Goal: Obtain resource: Download file/media

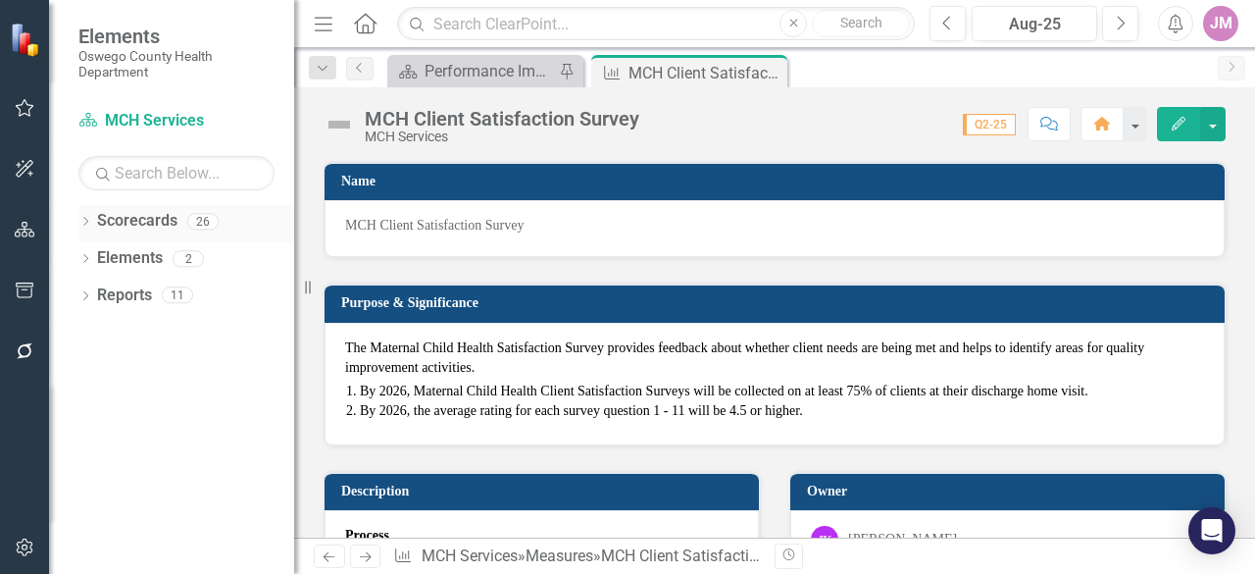
click at [164, 220] on link "Scorecards" at bounding box center [137, 221] width 80 height 23
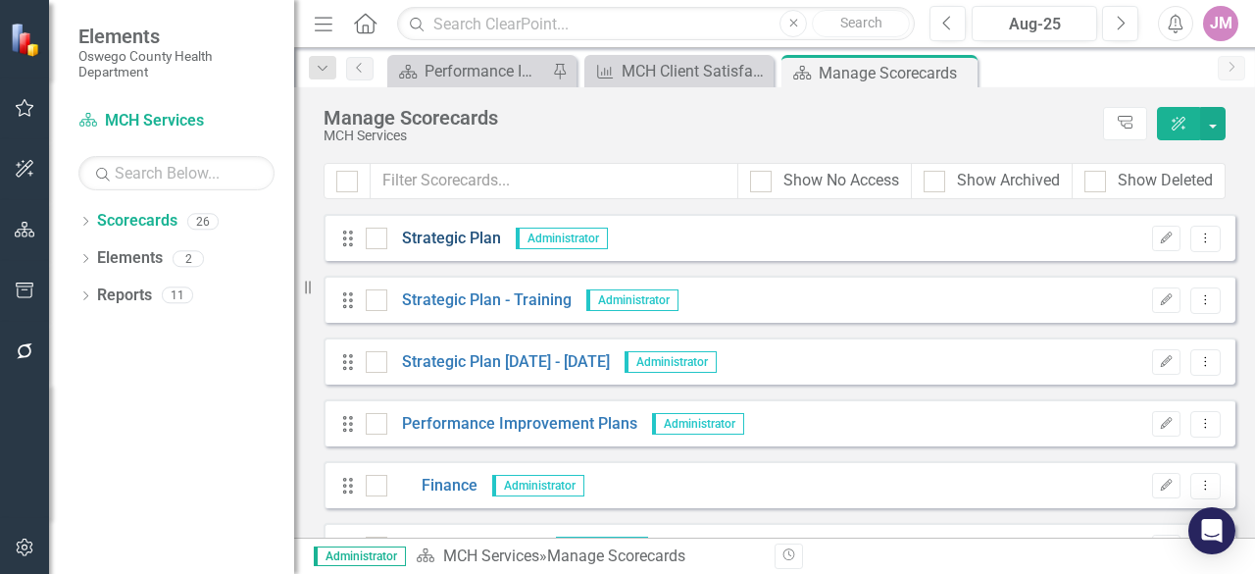
click at [483, 232] on link "Strategic Plan" at bounding box center [444, 239] width 114 height 23
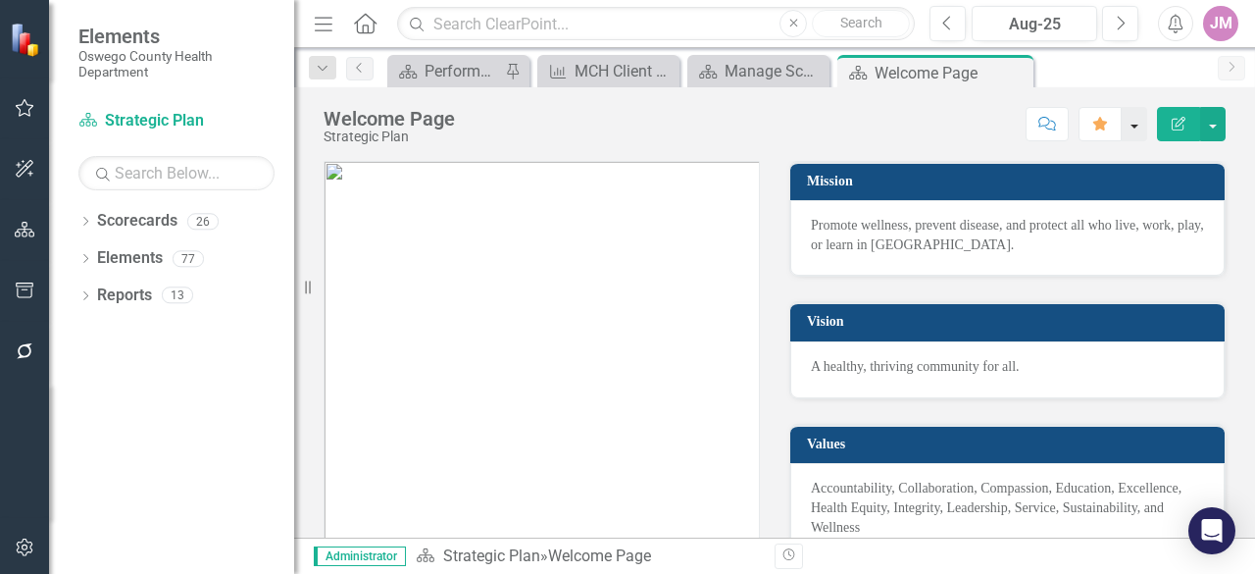
click at [1139, 119] on button "button" at bounding box center [1135, 124] width 26 height 34
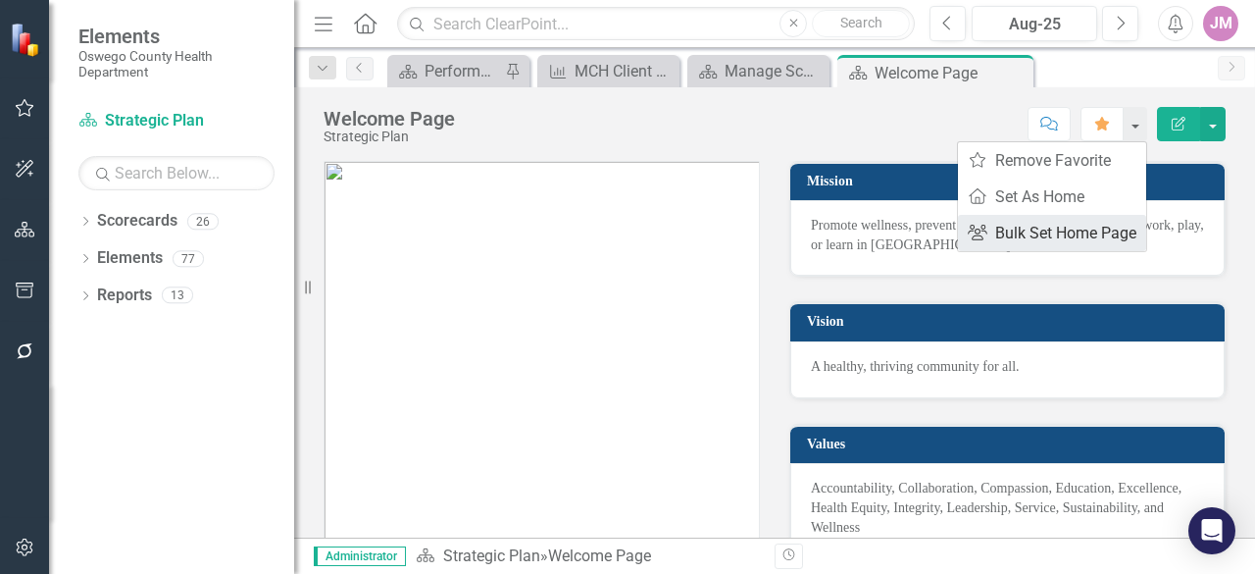
click at [1067, 231] on link "Group Bulk Set Home Page" at bounding box center [1052, 233] width 188 height 36
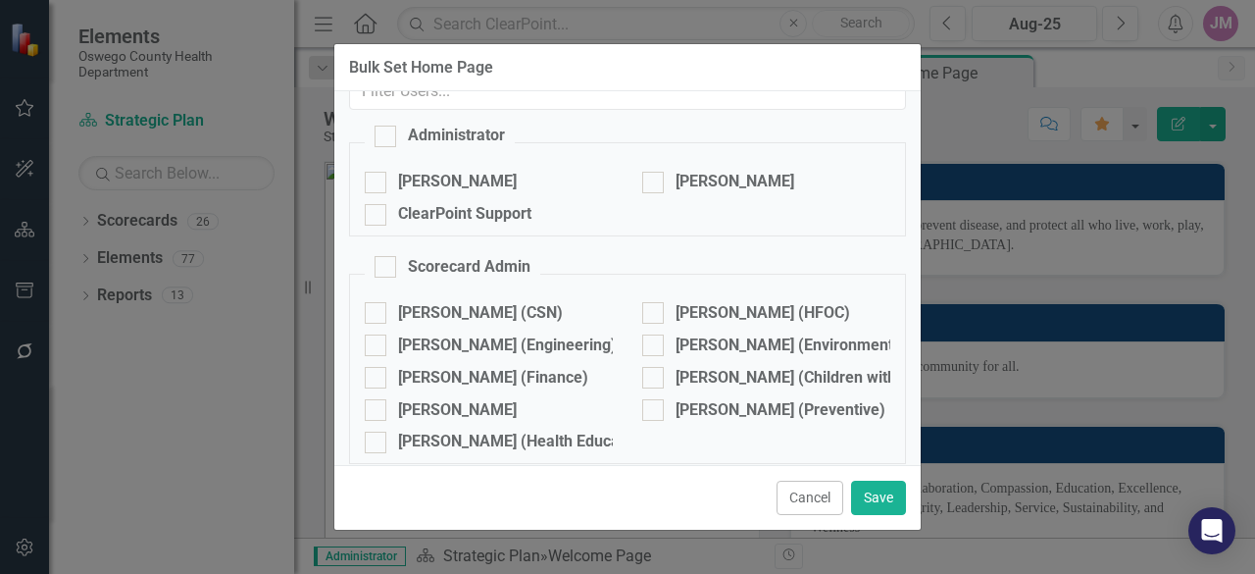
scroll to position [49, 0]
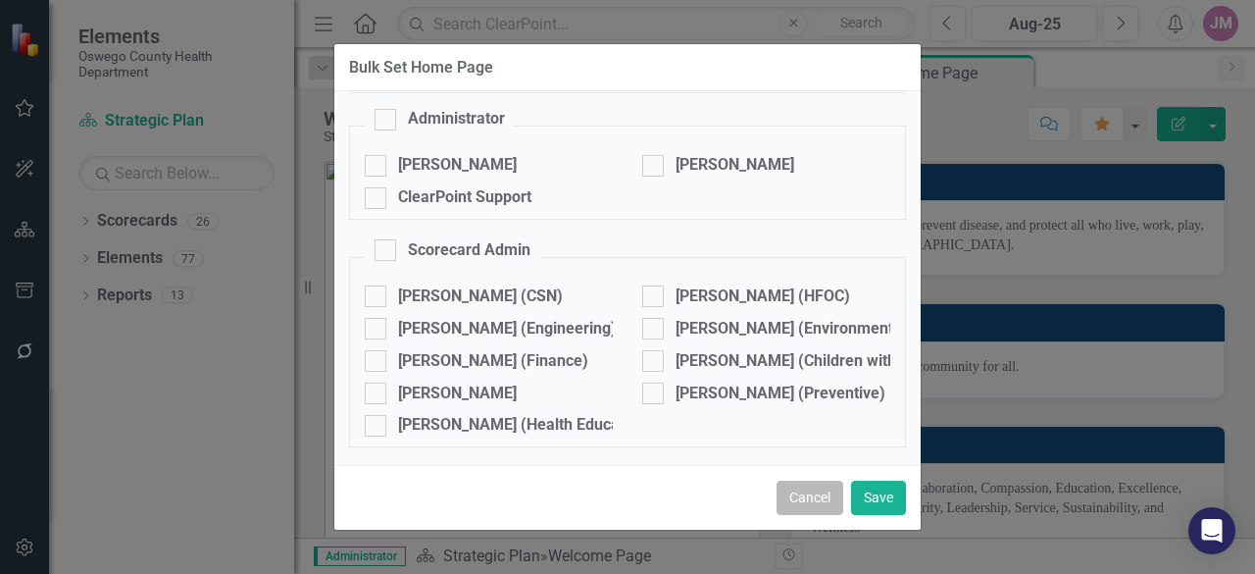
click at [826, 509] on button "Cancel" at bounding box center [810, 498] width 67 height 34
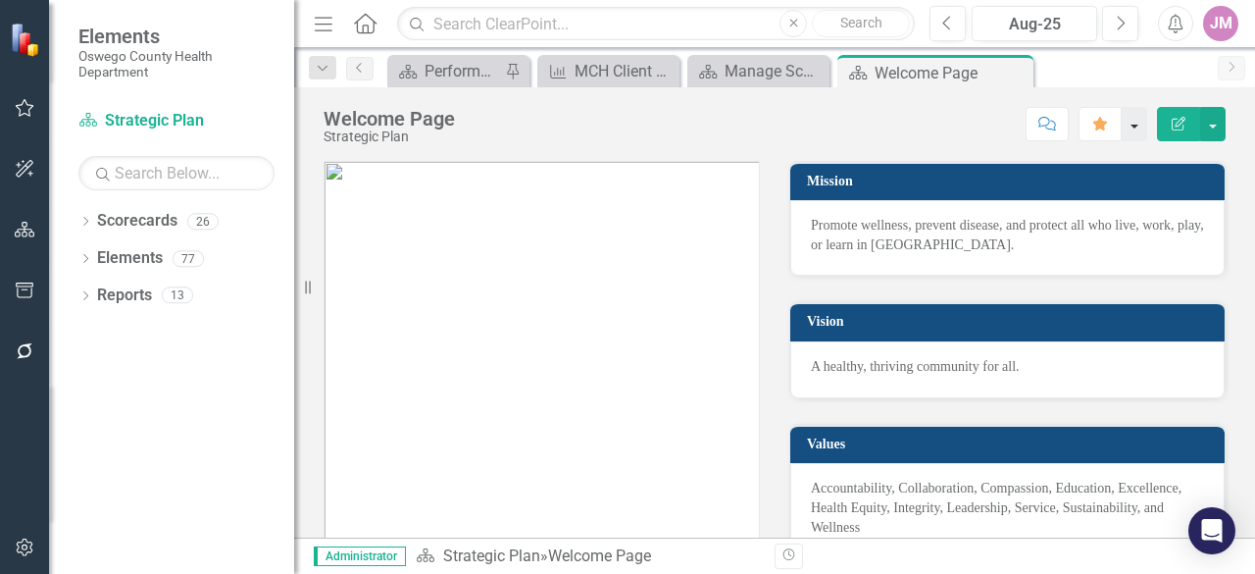
click at [1143, 123] on button "button" at bounding box center [1135, 124] width 26 height 34
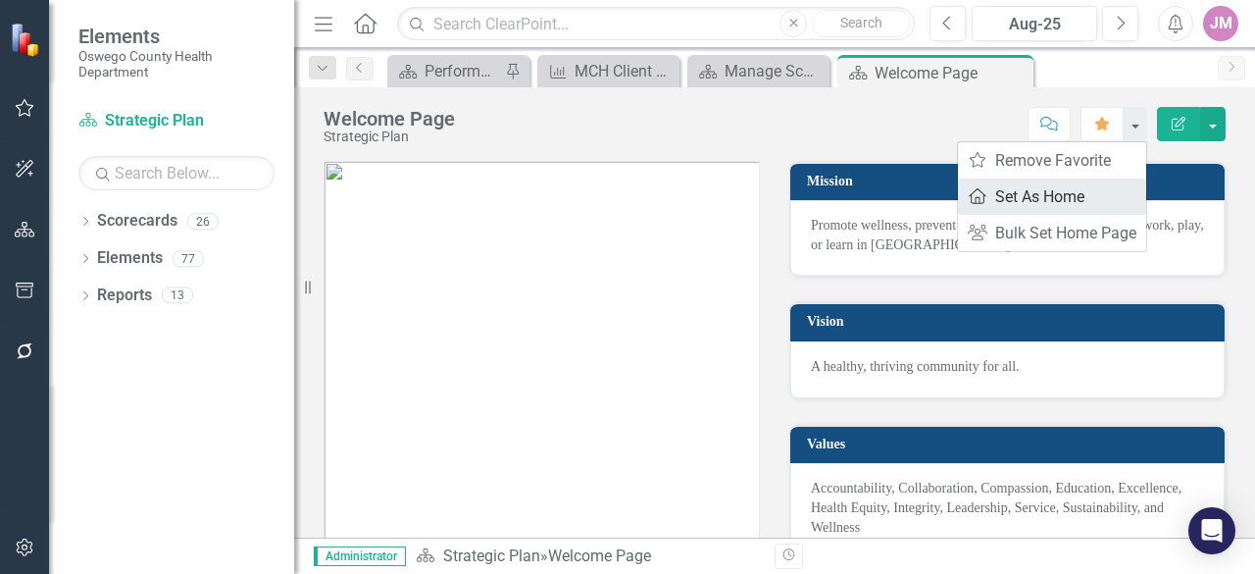
click at [1076, 211] on link "Home Set As Home" at bounding box center [1052, 197] width 188 height 36
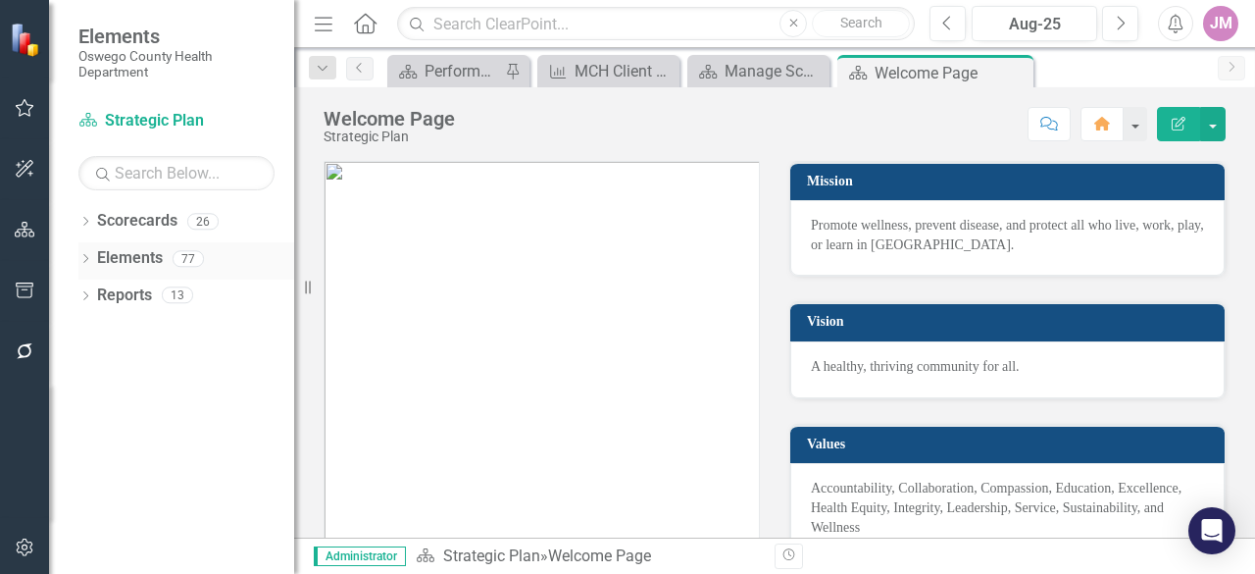
drag, startPoint x: 311, startPoint y: 280, endPoint x: 134, endPoint y: 272, distance: 176.7
click at [134, 272] on div "Elements Oswego County Health Department Scorecard Strategic Plan Search Dropdo…" at bounding box center [147, 287] width 294 height 574
drag, startPoint x: 304, startPoint y: 288, endPoint x: 127, endPoint y: 289, distance: 177.5
click at [128, 289] on div "Elements Oswego County Health Department Scorecard Strategic Plan Search Dropdo…" at bounding box center [147, 287] width 294 height 574
click at [233, 335] on div "Dropdown Scorecards 26 Strategic Plan Strategic Plan - Training Strategic Plan …" at bounding box center [171, 389] width 245 height 369
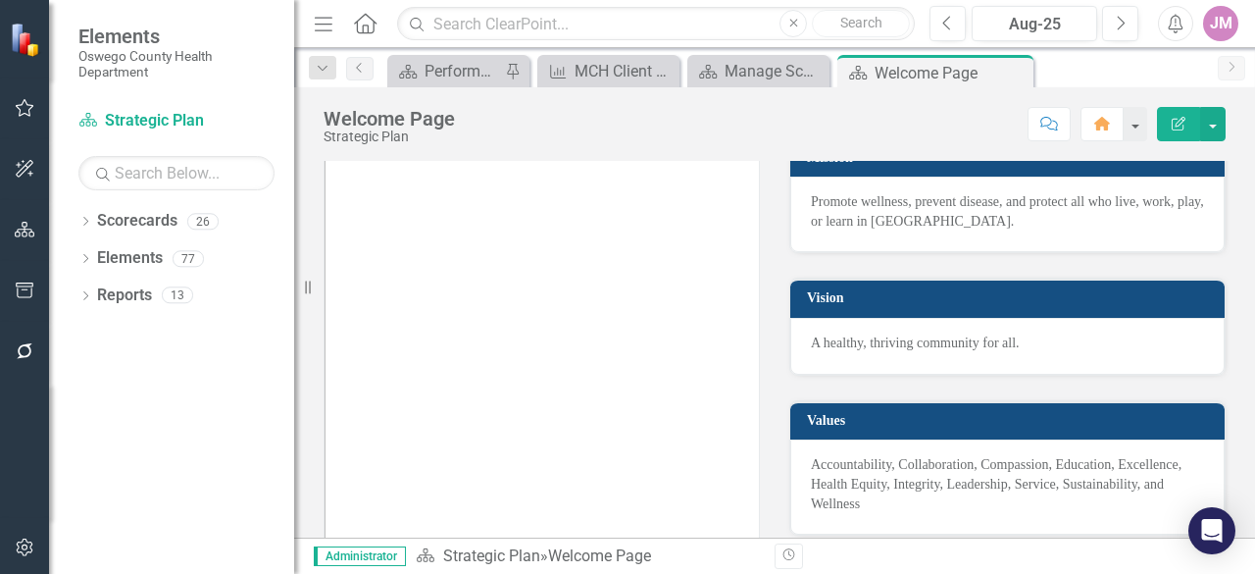
scroll to position [25, 0]
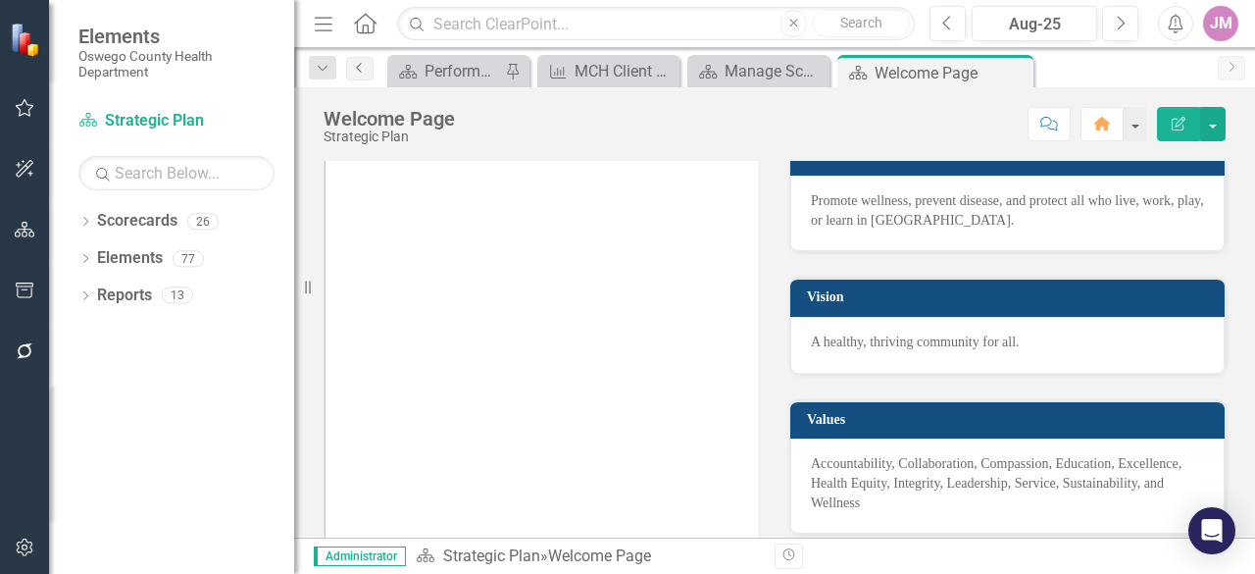
click at [364, 66] on icon "Previous" at bounding box center [360, 68] width 16 height 12
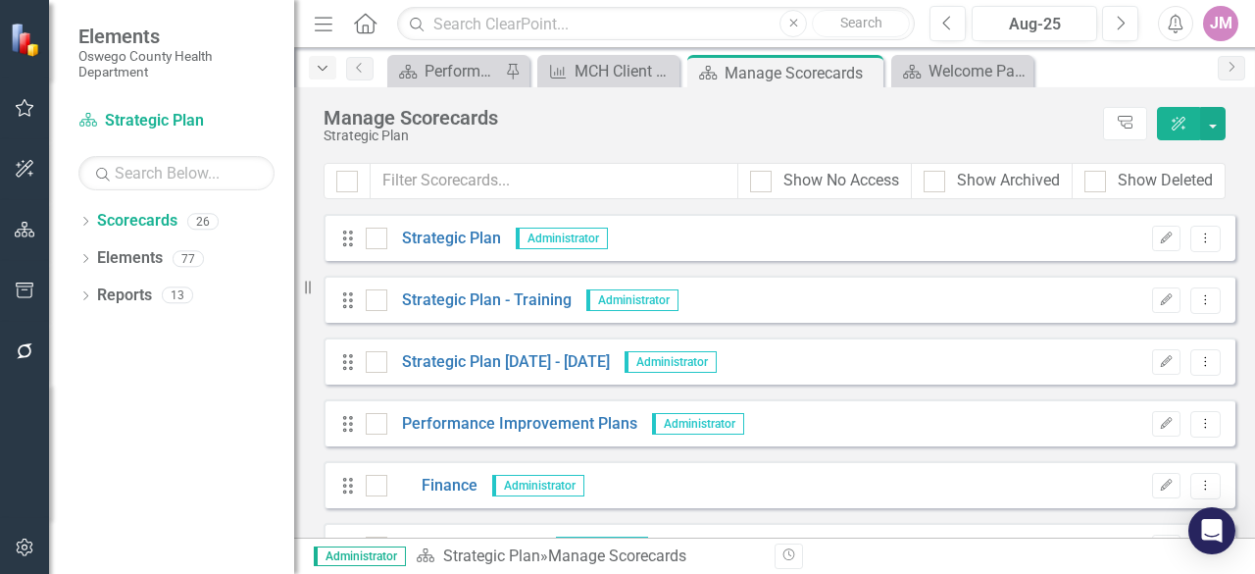
click at [320, 69] on icon "Dropdown" at bounding box center [323, 69] width 18 height 14
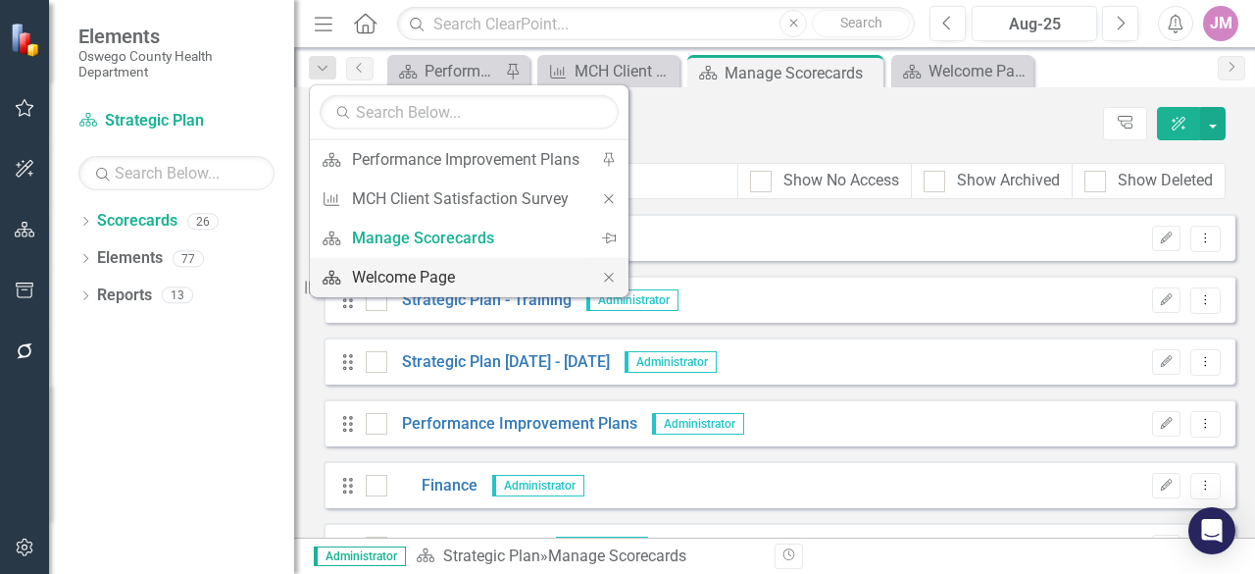
click at [382, 292] on link "Scorecard Welcome Page" at bounding box center [450, 277] width 280 height 36
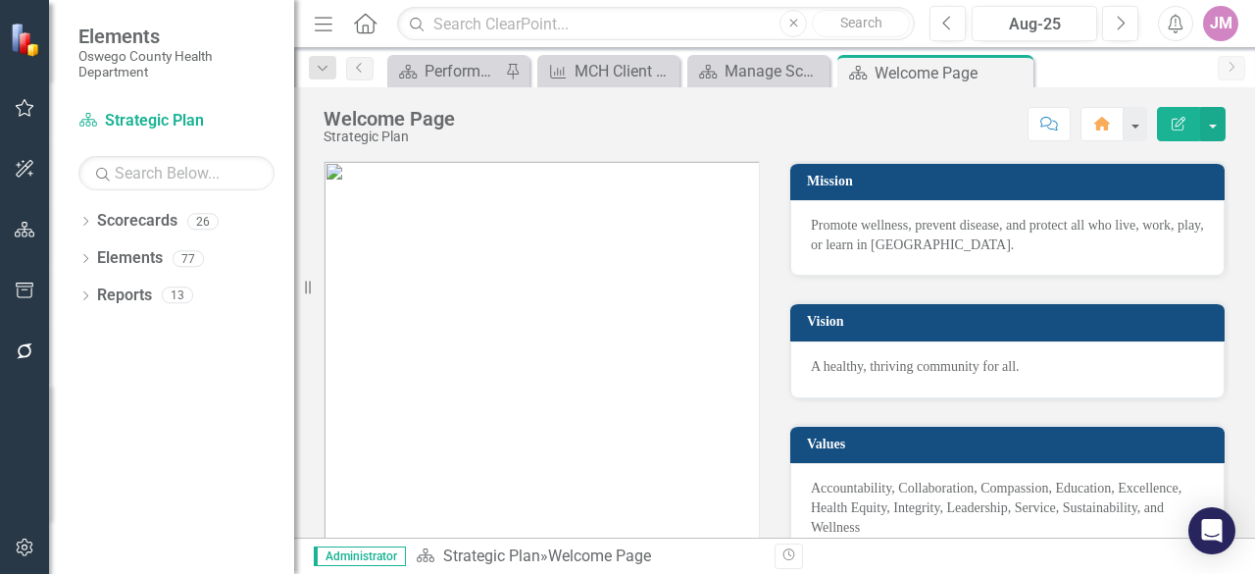
drag, startPoint x: 295, startPoint y: 34, endPoint x: 111, endPoint y: 39, distance: 184.5
click at [112, 39] on div "Elements Oswego County Health Department Scorecard Strategic Plan Search Dropdo…" at bounding box center [147, 287] width 294 height 574
click at [358, 65] on icon "Previous" at bounding box center [360, 68] width 16 height 12
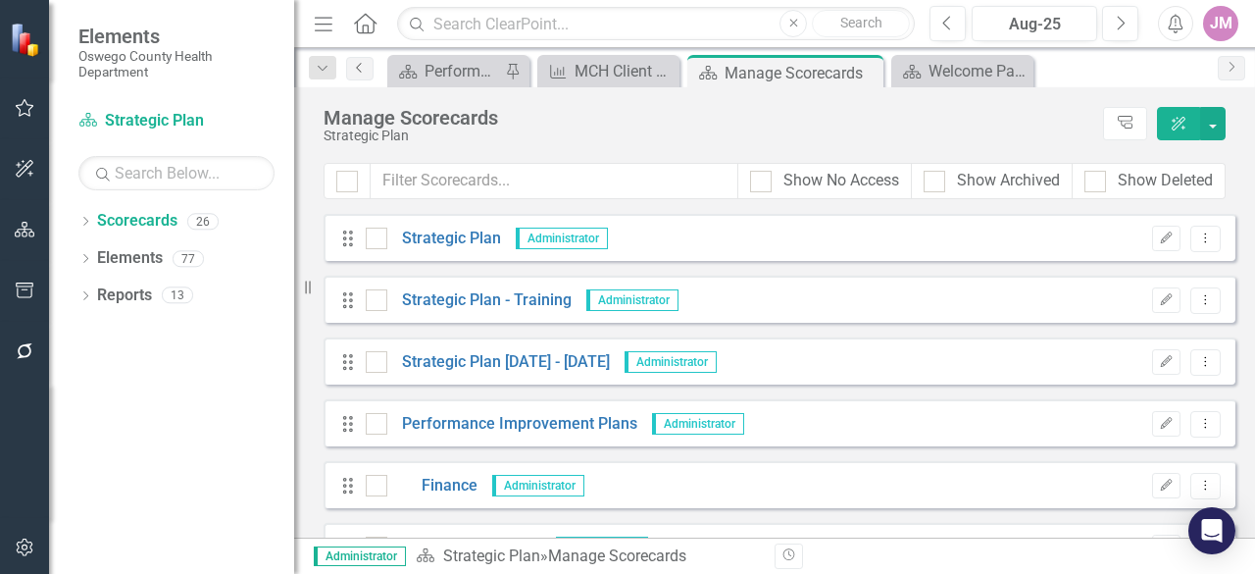
click at [358, 65] on icon "Previous" at bounding box center [360, 68] width 16 height 12
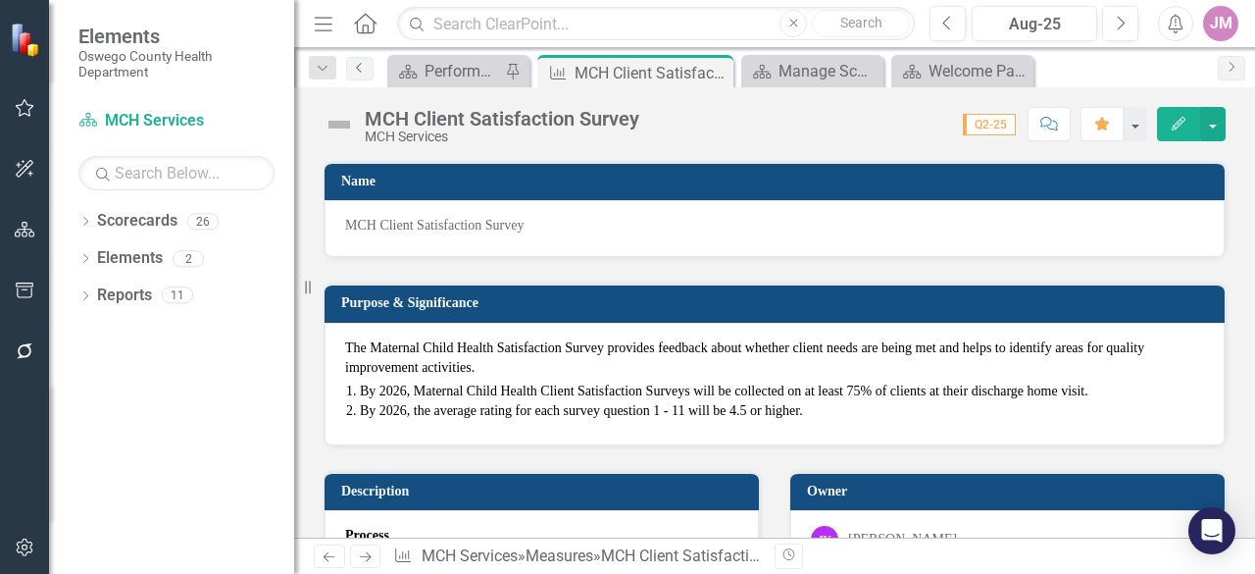
click at [358, 65] on icon "Previous" at bounding box center [360, 68] width 16 height 12
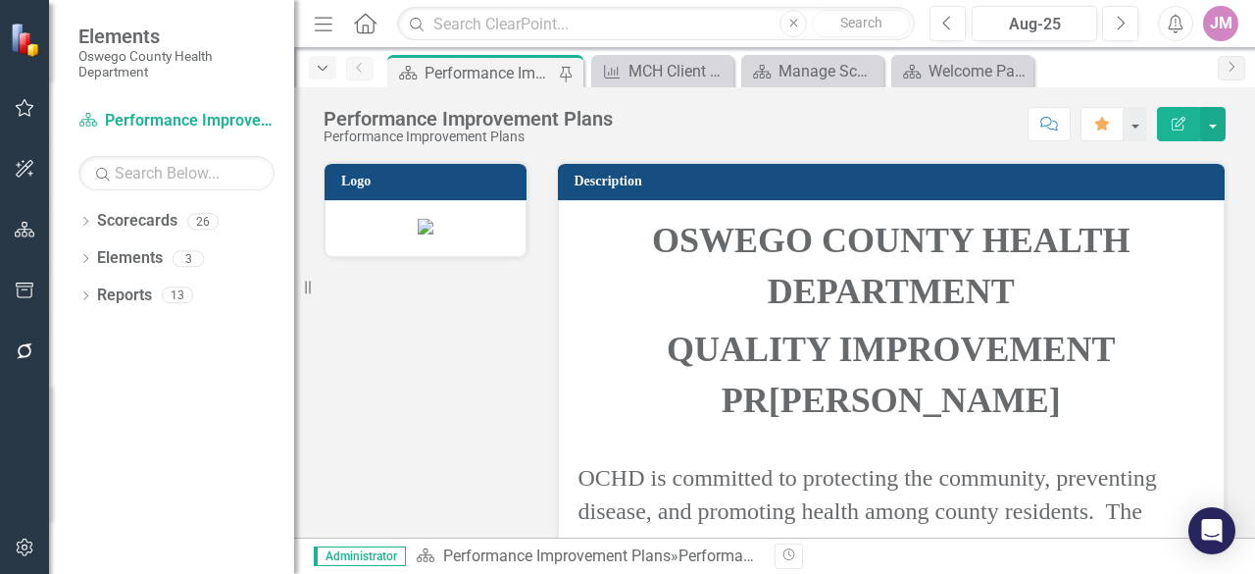
click at [324, 75] on icon "Dropdown" at bounding box center [323, 69] width 18 height 14
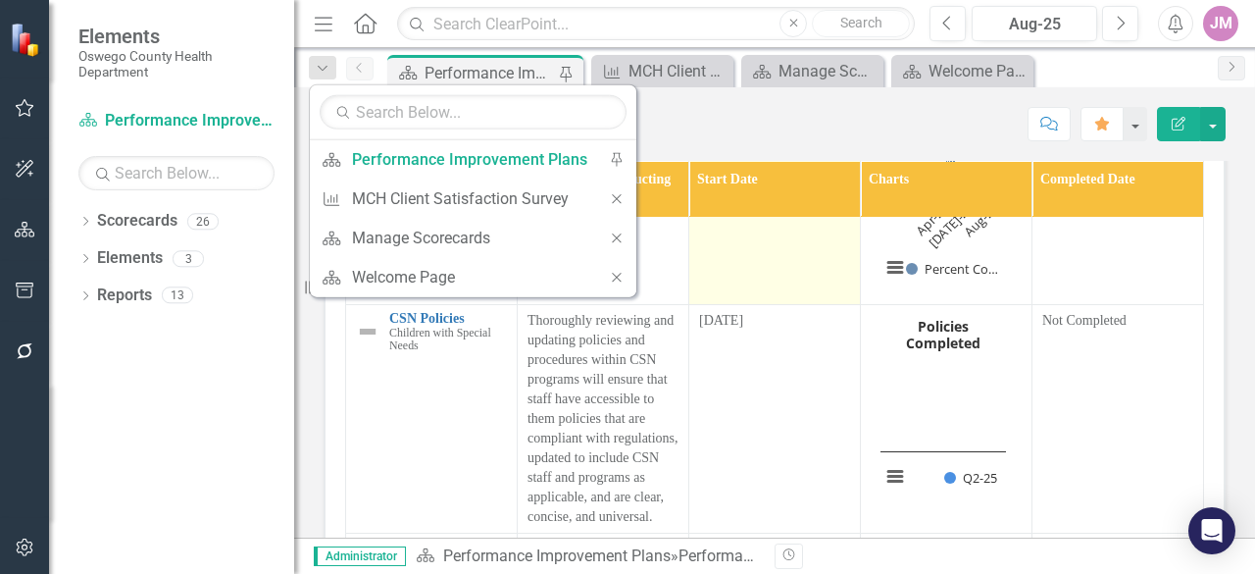
scroll to position [123, 0]
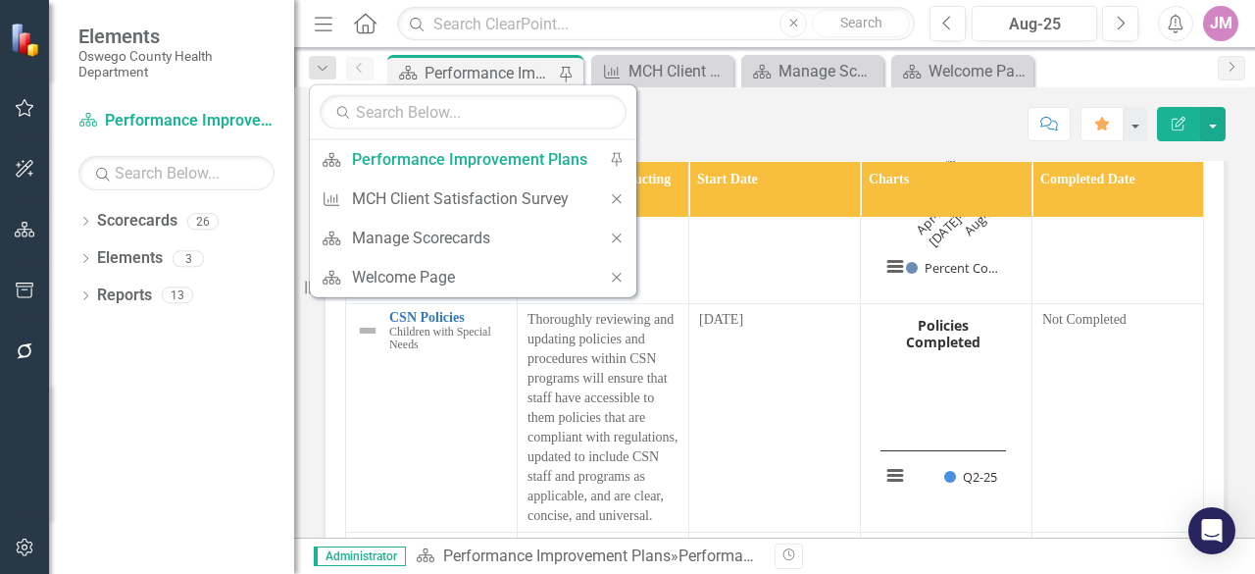
click at [759, 124] on div "Score: N/A Aug-25 Completed Comment Favorite Edit Report" at bounding box center [924, 123] width 603 height 33
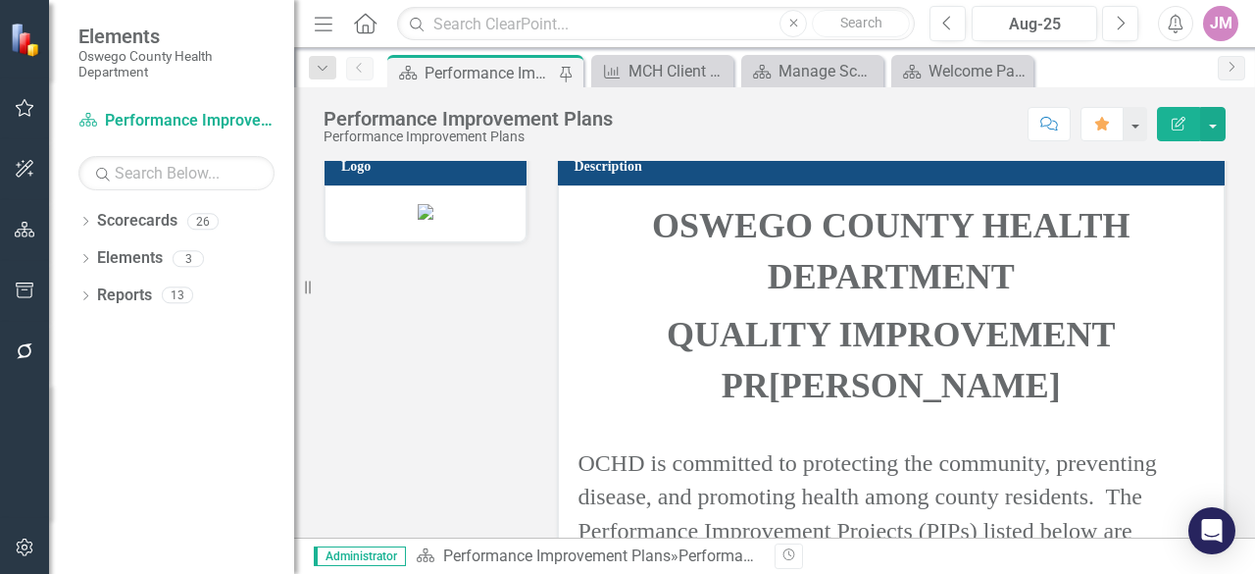
scroll to position [0, 0]
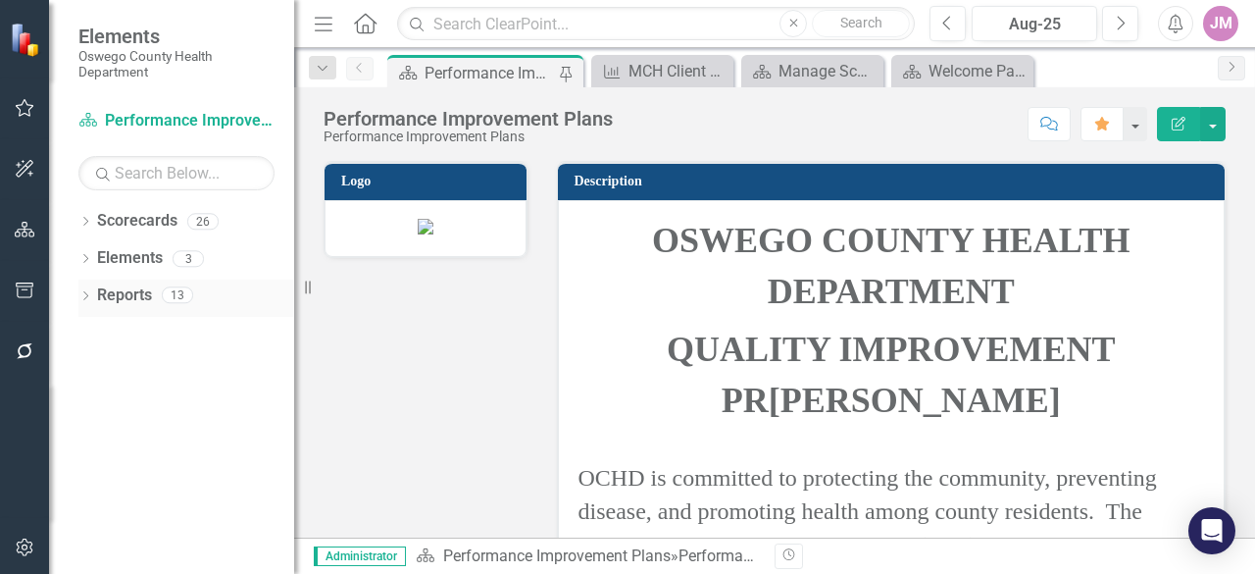
drag, startPoint x: 295, startPoint y: 270, endPoint x: 137, endPoint y: 281, distance: 158.3
click at [137, 281] on div "Elements Oswego County Health Department Scorecard Performance Improvement Plan…" at bounding box center [147, 287] width 294 height 574
click at [309, 288] on icon at bounding box center [308, 288] width 6 height 14
click at [287, 288] on div "Reports 13" at bounding box center [195, 298] width 197 height 37
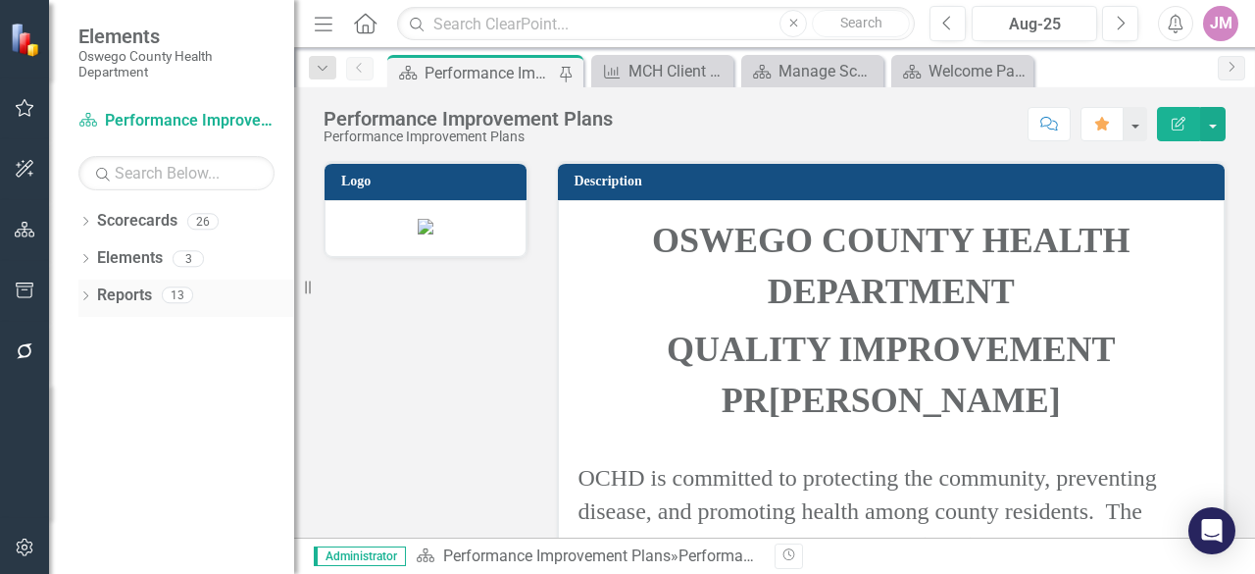
click at [287, 288] on div "Reports 13" at bounding box center [195, 298] width 197 height 37
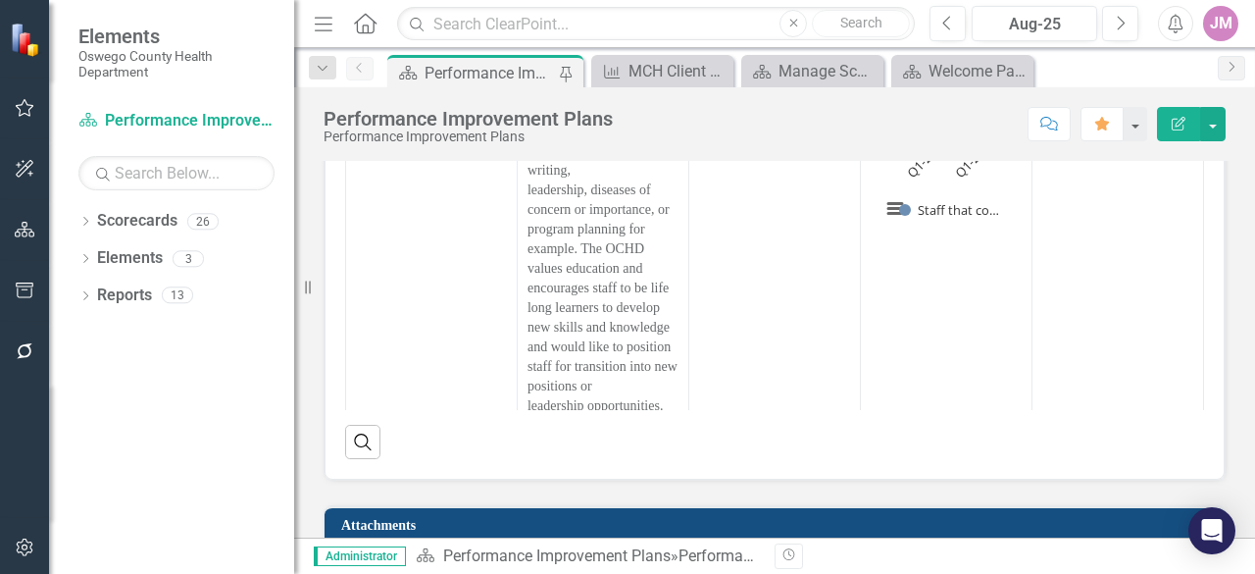
scroll to position [4970, 0]
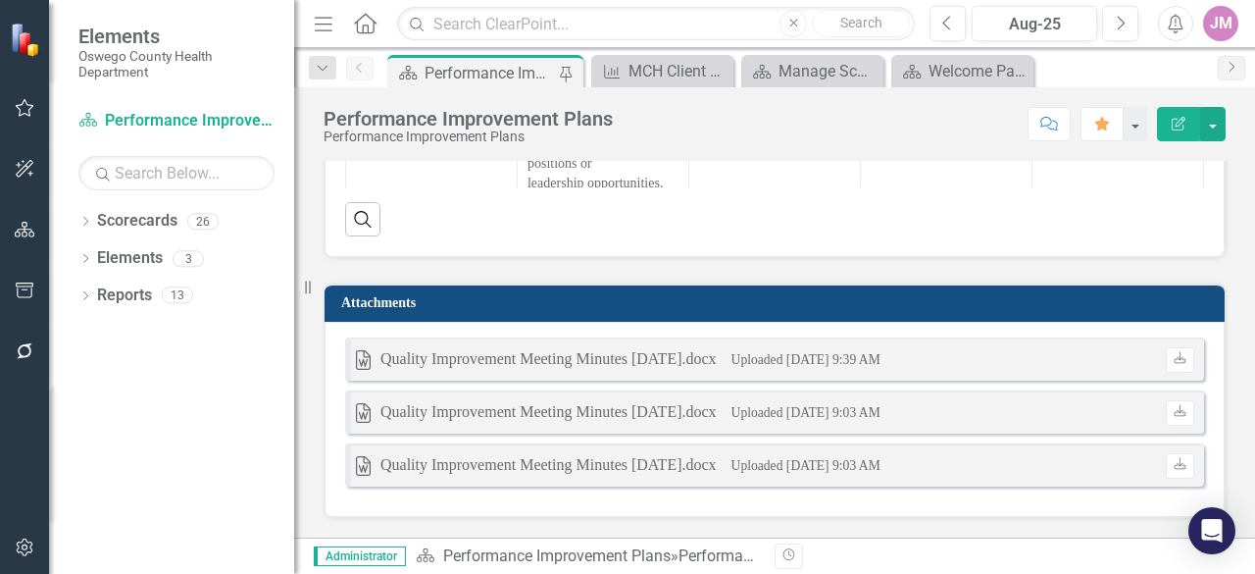
click at [681, 357] on div "Quality Improvement Meeting Minutes [DATE].docx" at bounding box center [549, 359] width 336 height 23
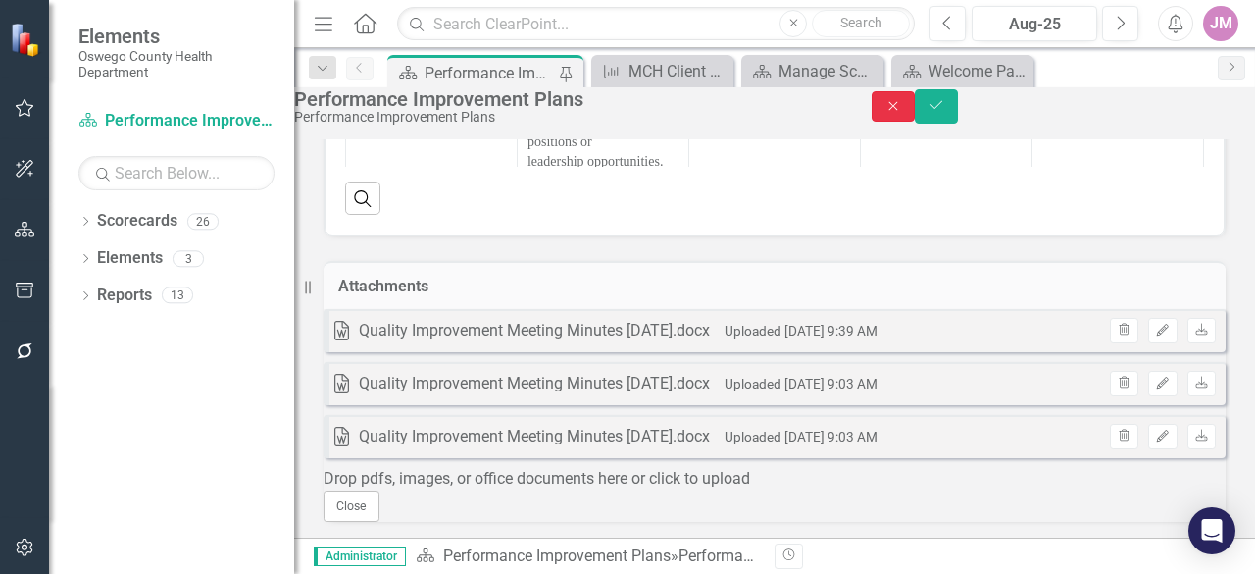
click at [915, 116] on button "Close" at bounding box center [893, 106] width 43 height 30
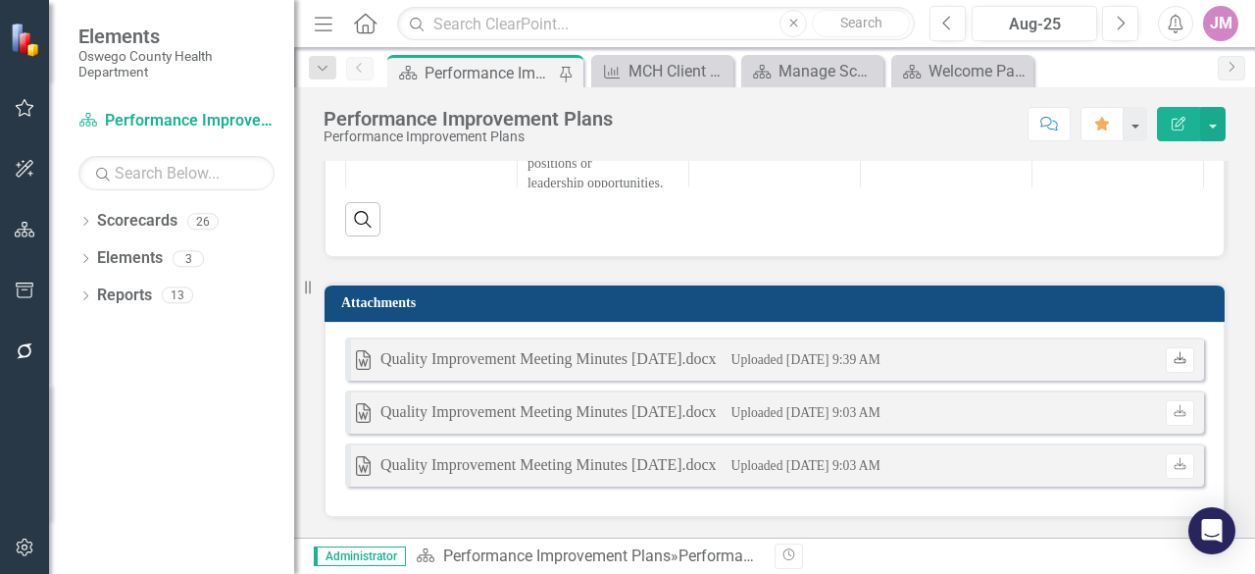
click at [1173, 361] on link "Download" at bounding box center [1180, 360] width 28 height 26
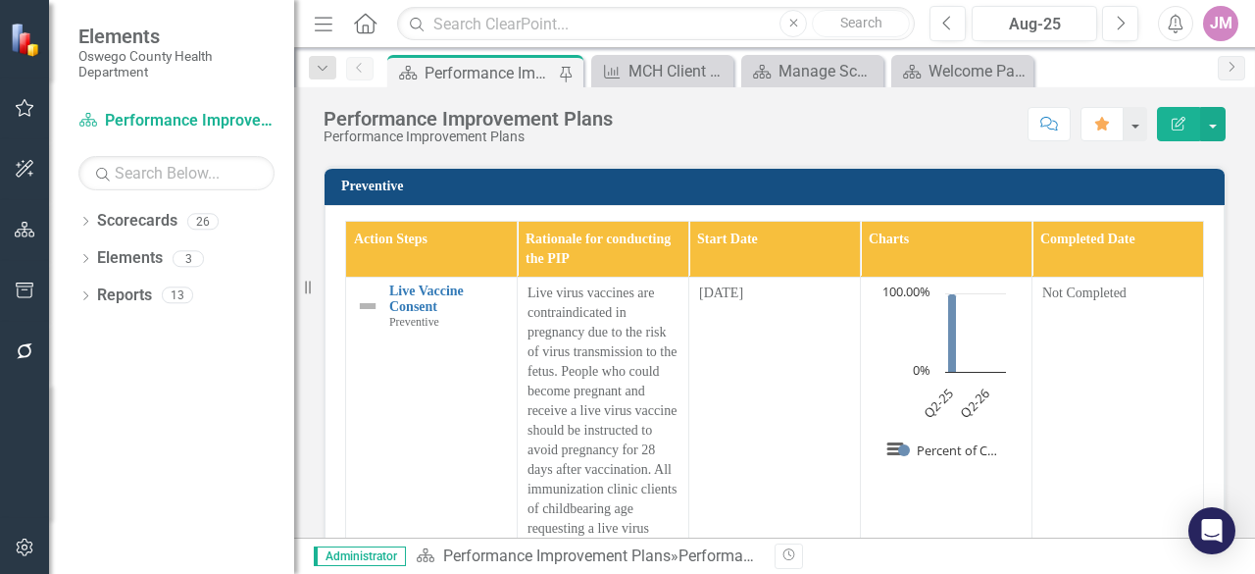
scroll to position [3891, 0]
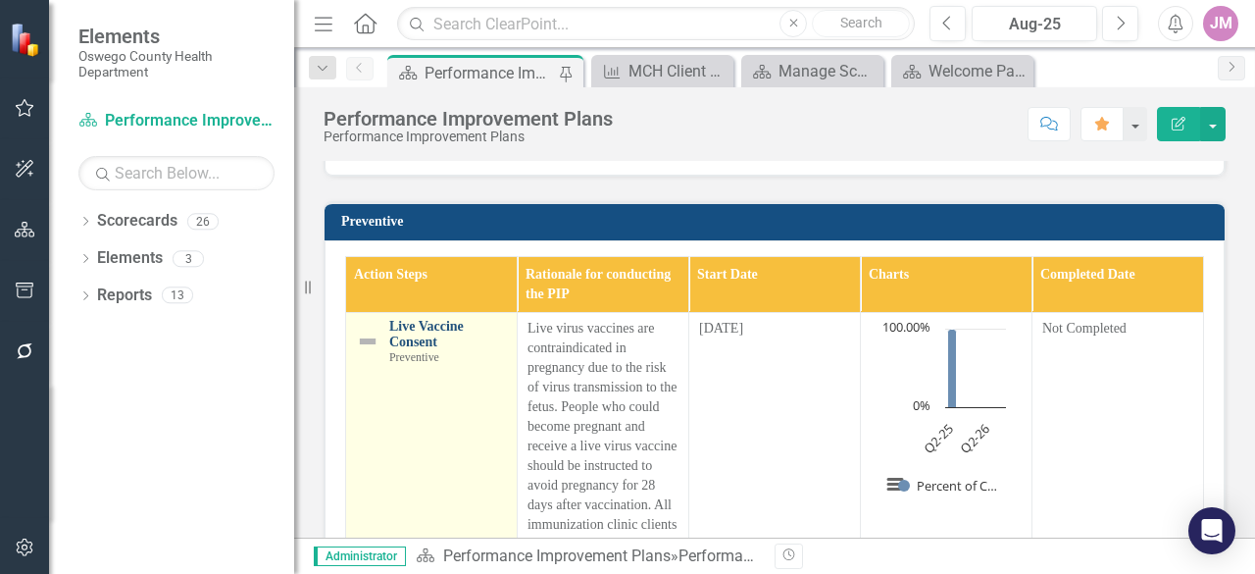
click at [428, 338] on link "Live Vaccine Consent" at bounding box center [448, 334] width 118 height 30
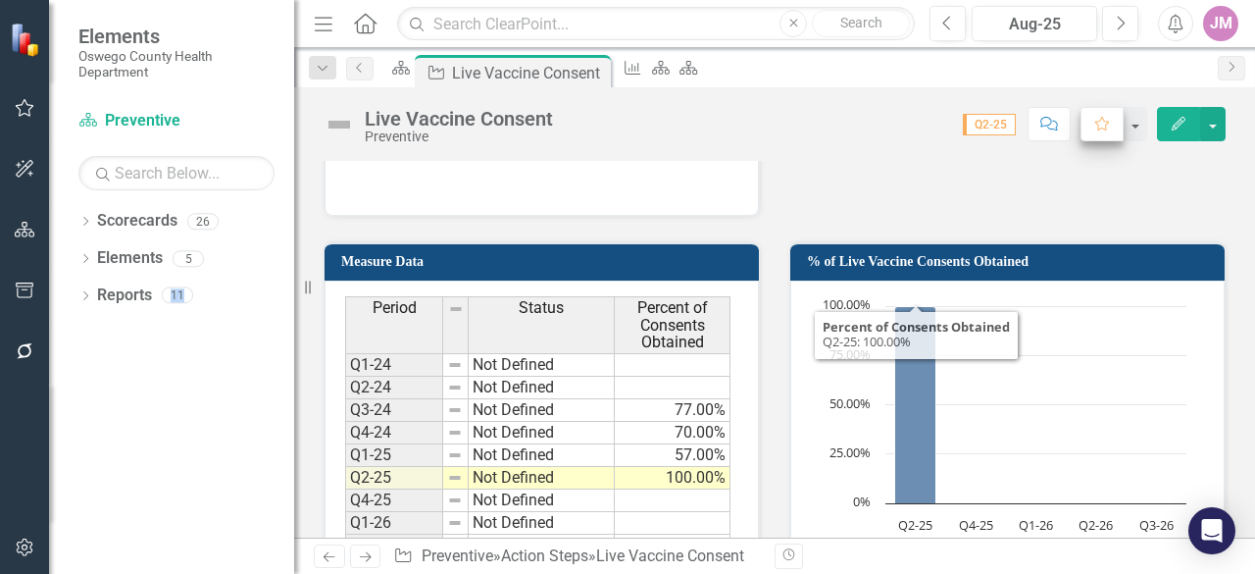
scroll to position [1313, 0]
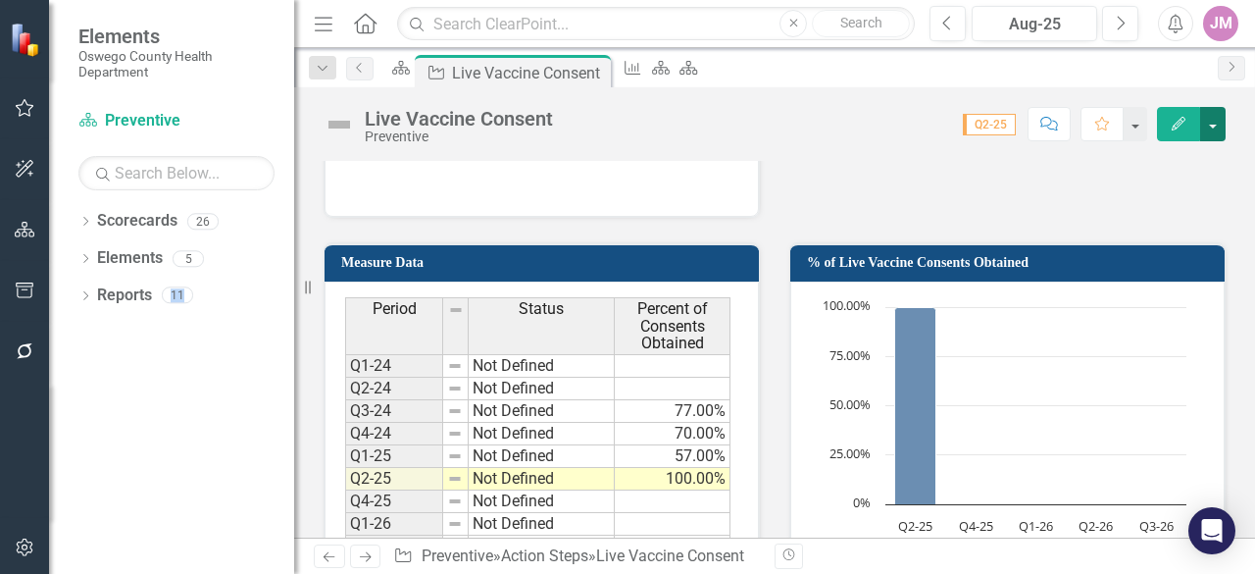
click at [1213, 133] on button "button" at bounding box center [1214, 124] width 26 height 34
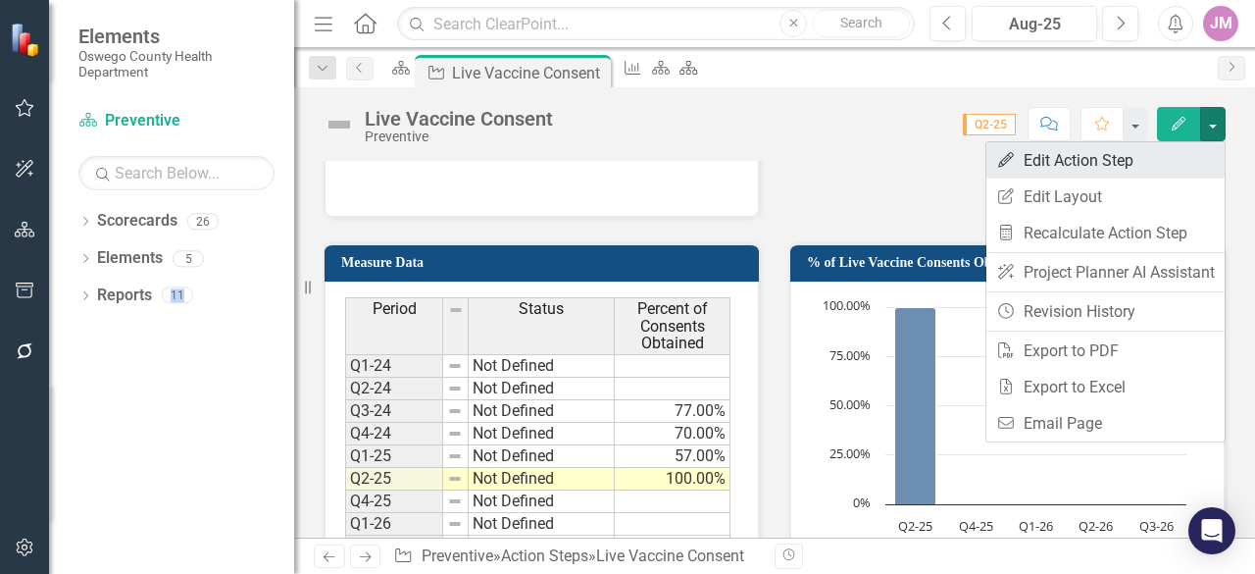
click at [1151, 165] on link "Edit Edit Action Step" at bounding box center [1106, 160] width 238 height 36
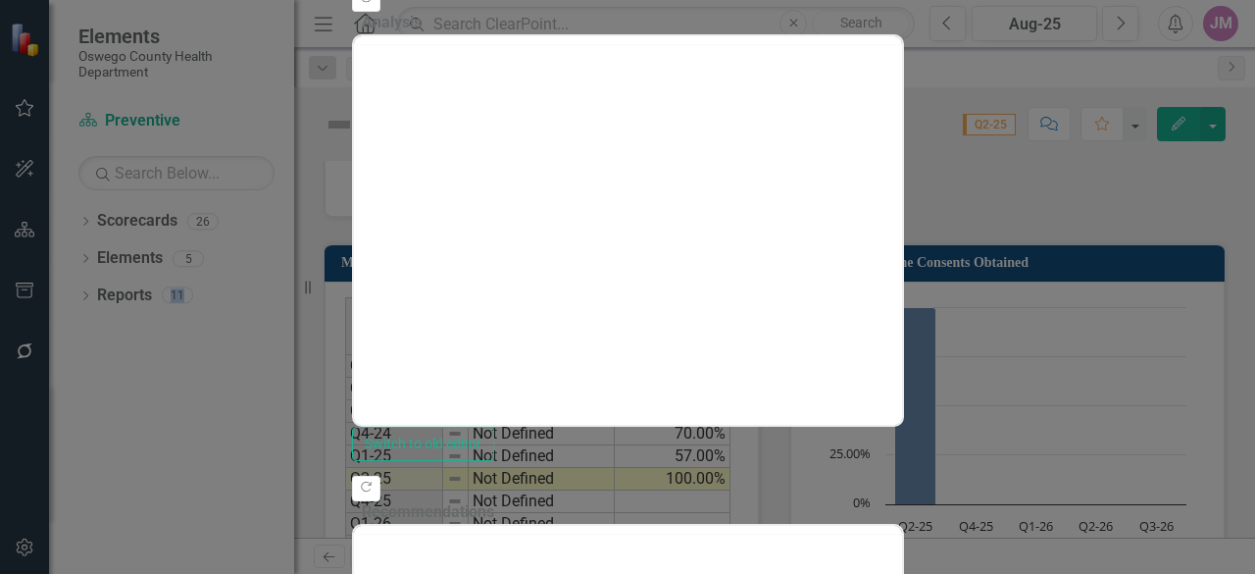
scroll to position [0, 0]
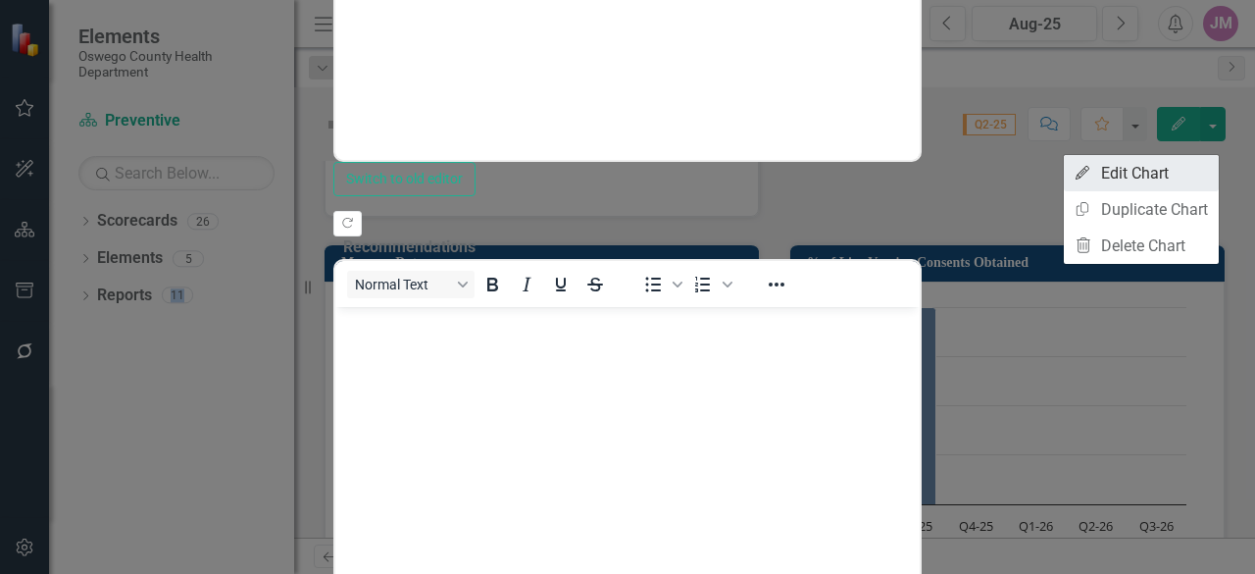
click at [1142, 181] on link "Edit Edit Chart" at bounding box center [1141, 173] width 155 height 36
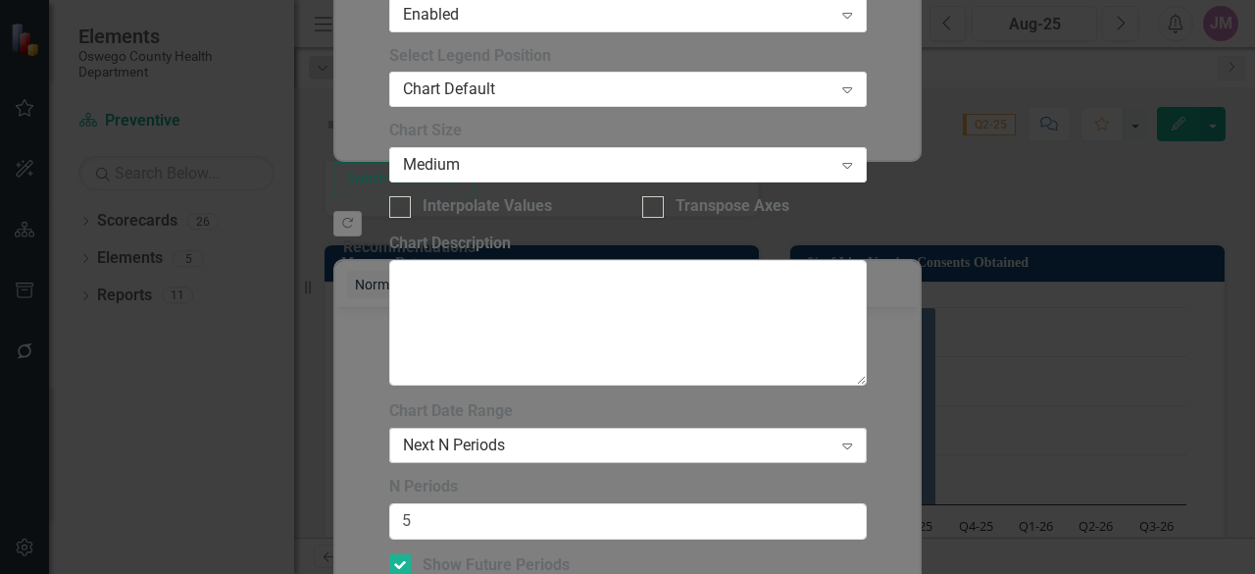
click at [838, 437] on icon "Expand" at bounding box center [848, 445] width 20 height 16
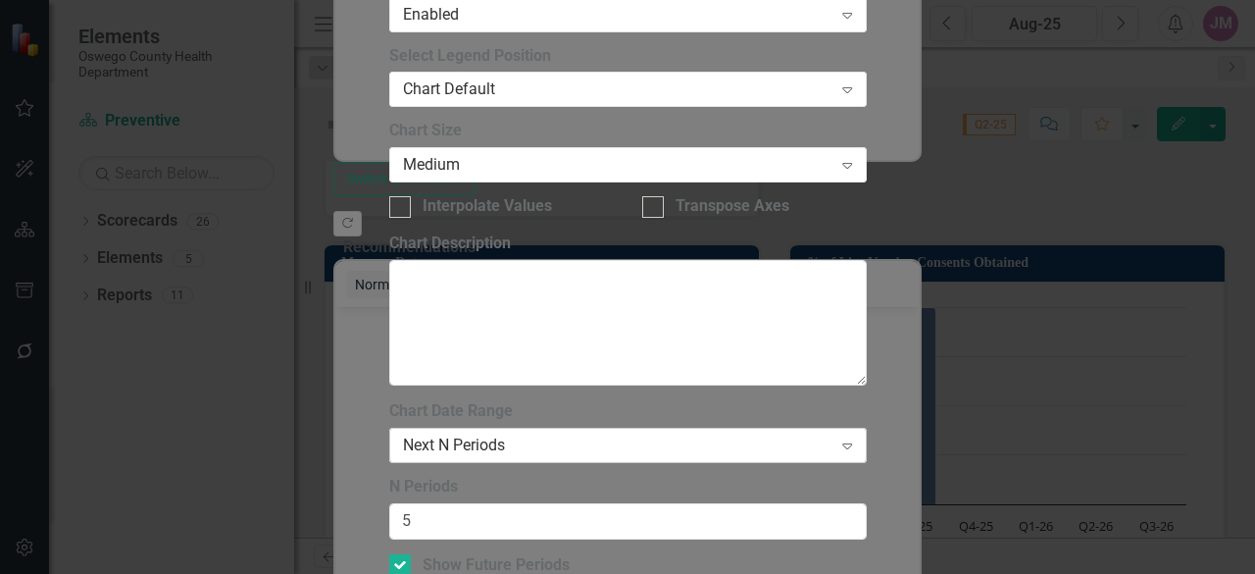
click at [636, 435] on div "Next N Periods" at bounding box center [618, 446] width 430 height 23
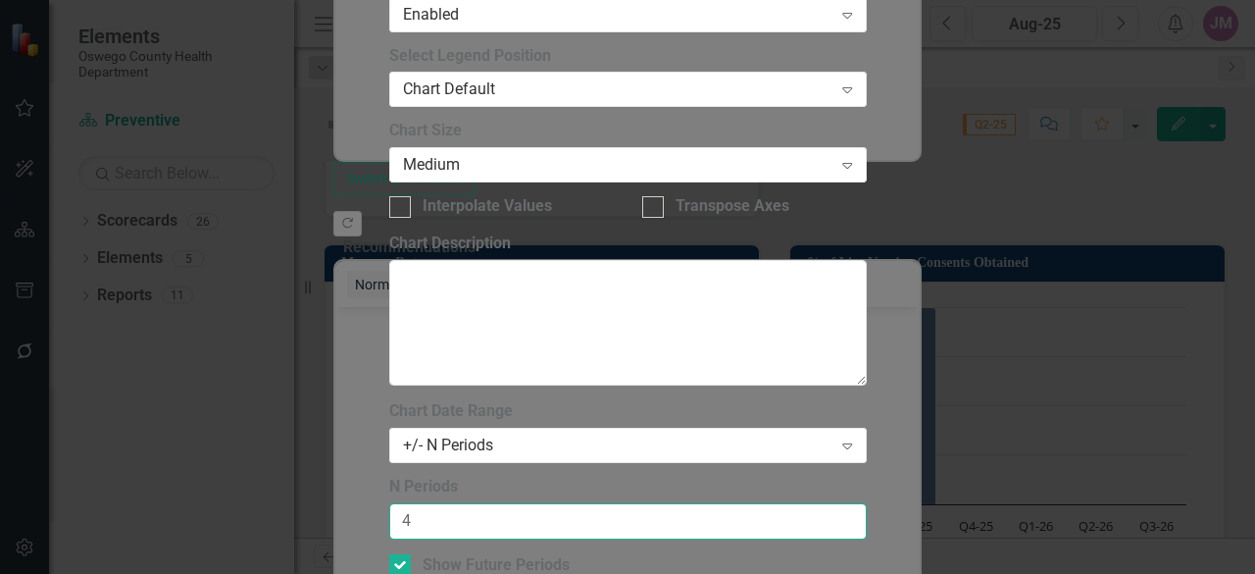
click at [813, 503] on input "4" at bounding box center [628, 521] width 478 height 36
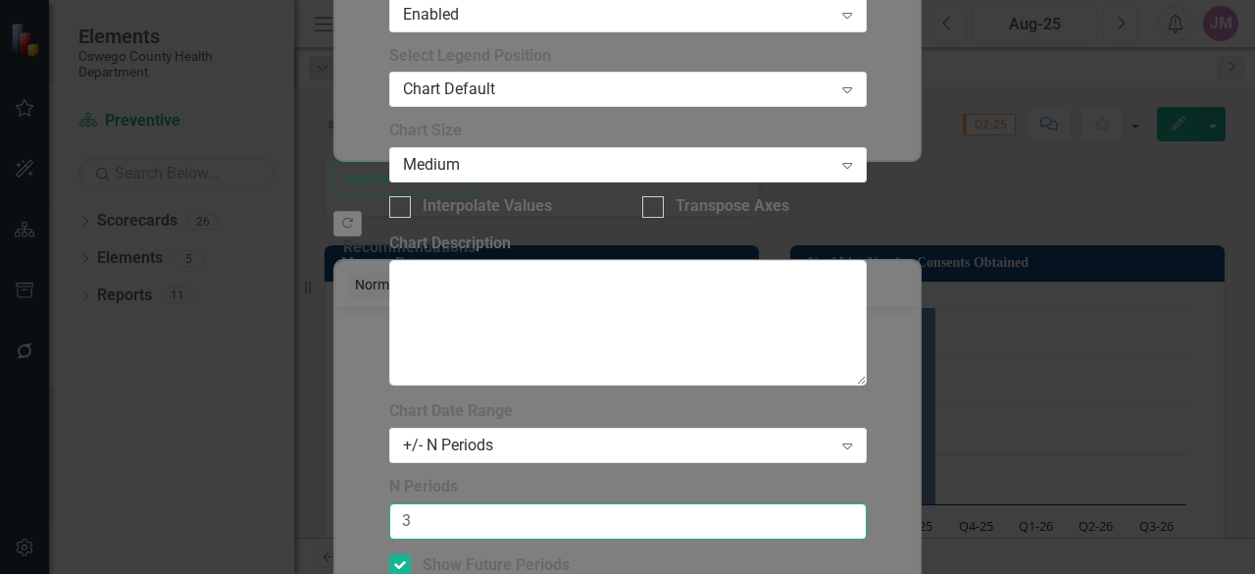
type input "3"
click at [814, 503] on input "3" at bounding box center [628, 521] width 478 height 36
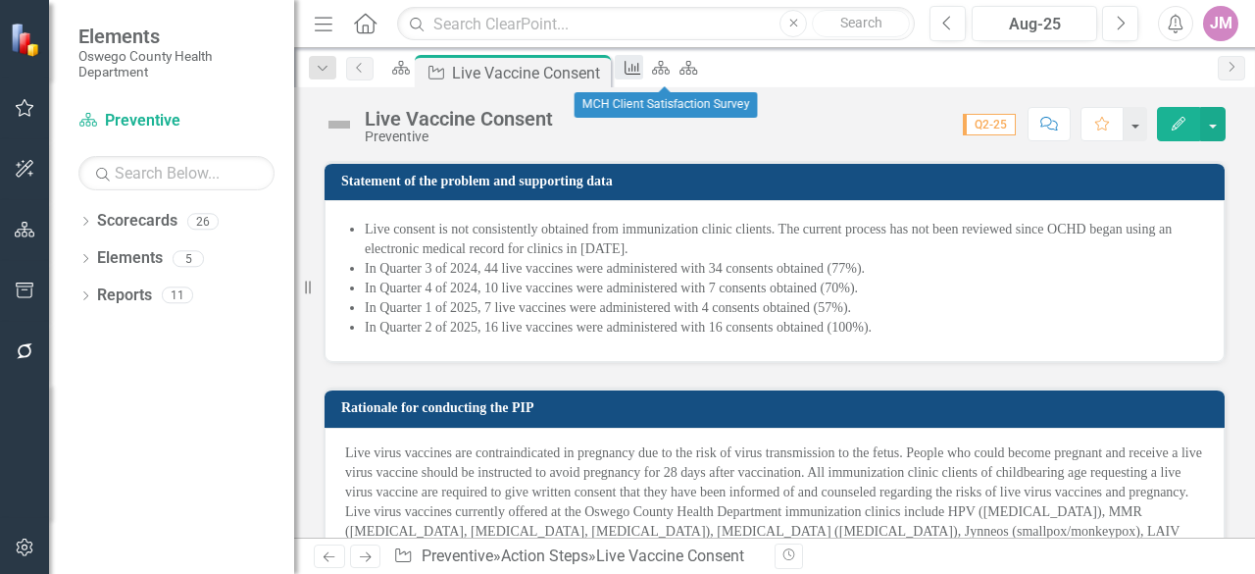
click at [641, 70] on icon at bounding box center [634, 68] width 16 height 14
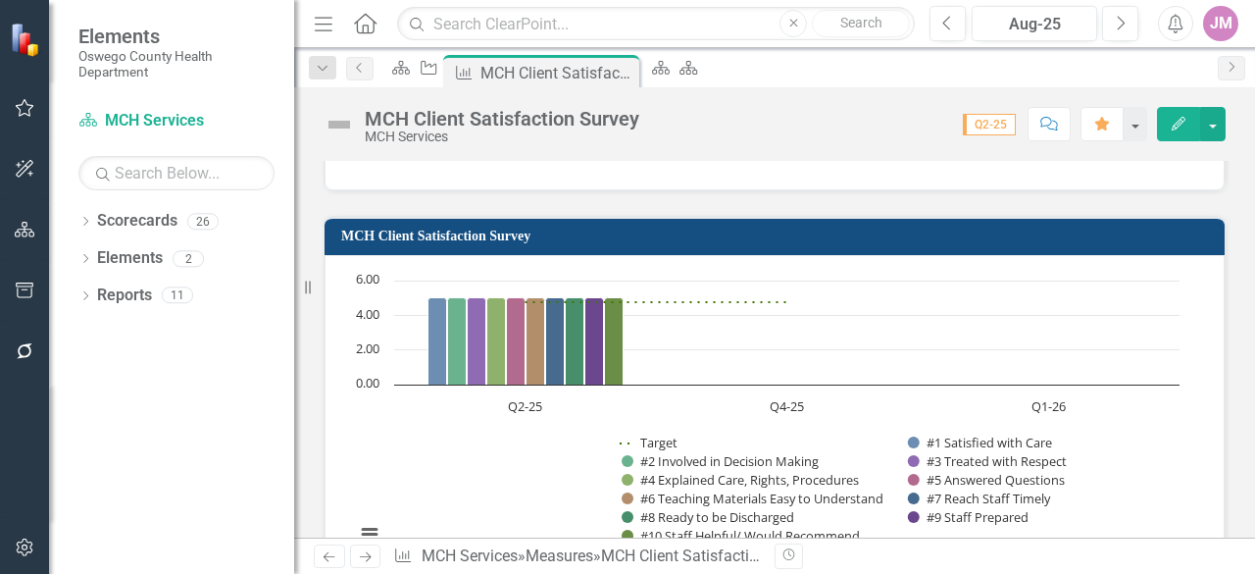
scroll to position [1545, 0]
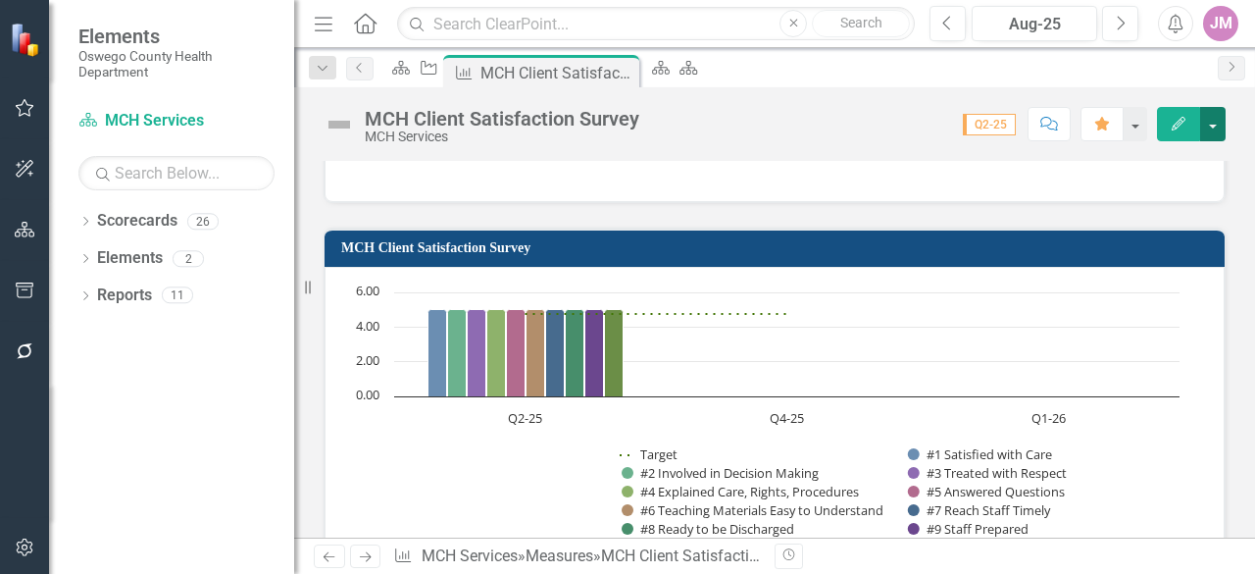
click at [1221, 126] on button "button" at bounding box center [1214, 124] width 26 height 34
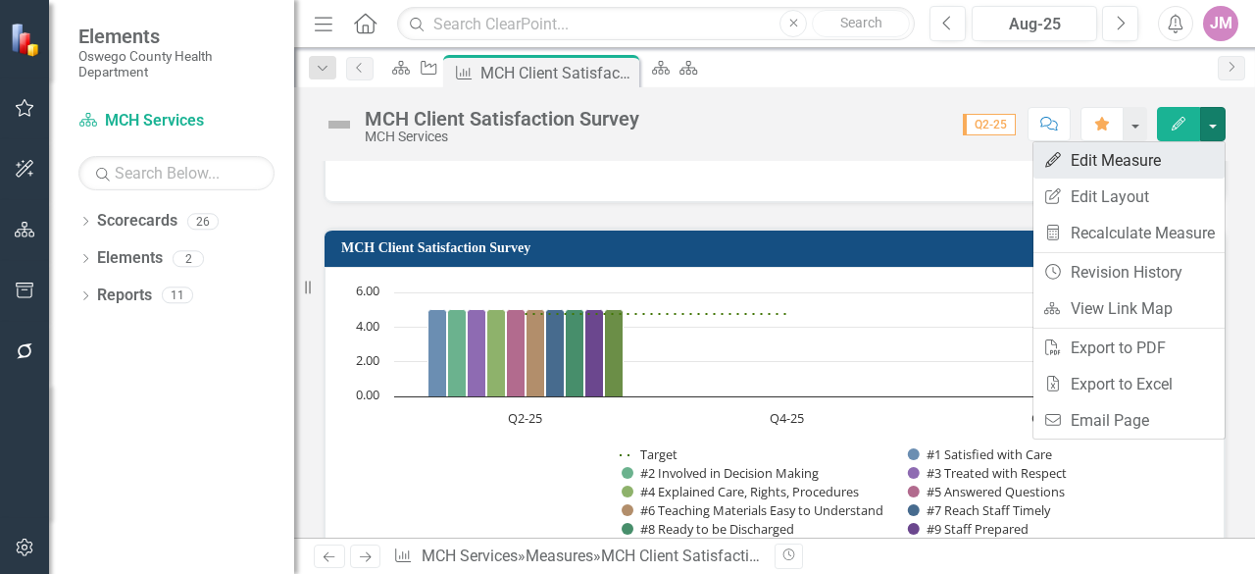
click at [1100, 162] on link "Edit Edit Measure" at bounding box center [1129, 160] width 191 height 36
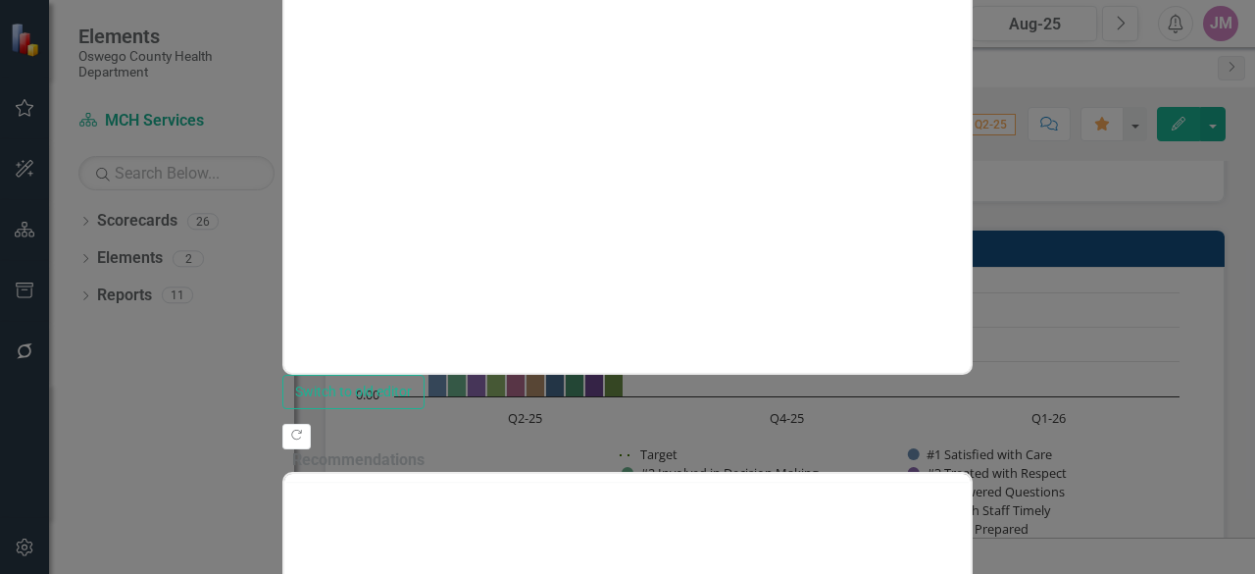
scroll to position [0, 0]
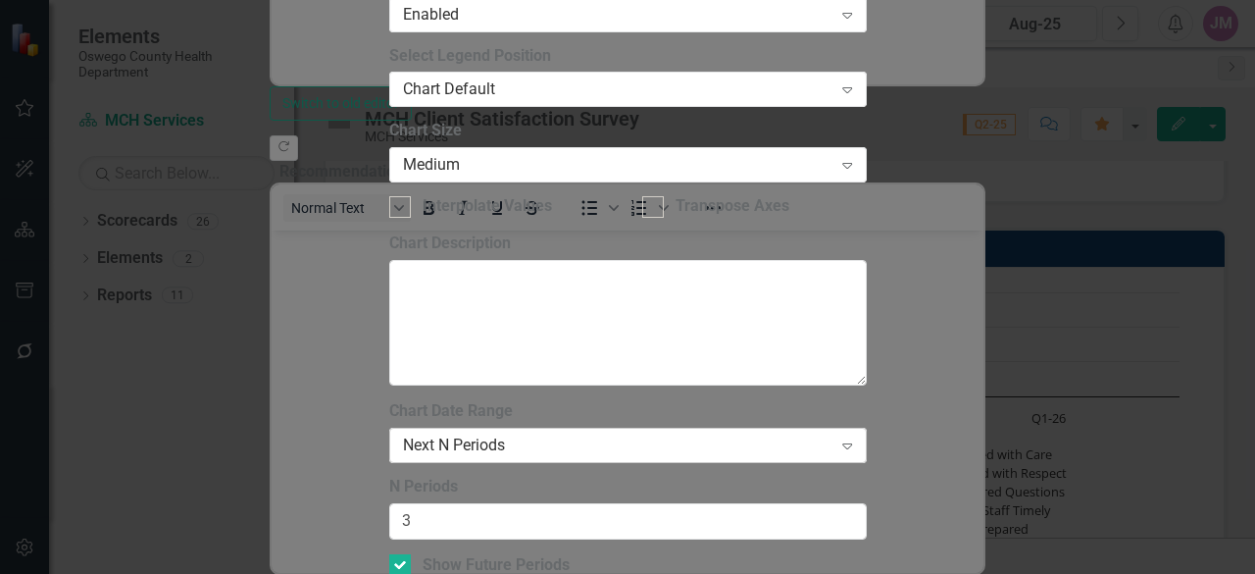
click at [690, 435] on div "Next N Periods" at bounding box center [618, 446] width 430 height 23
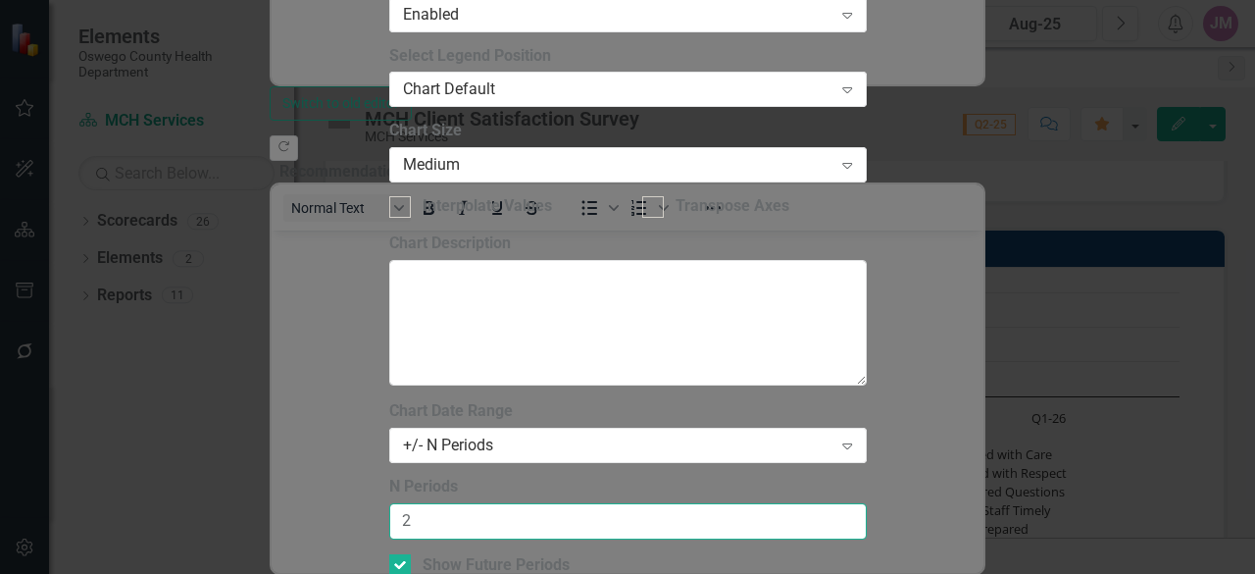
click at [815, 503] on input "2" at bounding box center [628, 521] width 478 height 36
type input "1"
click at [815, 503] on input "1" at bounding box center [628, 521] width 478 height 36
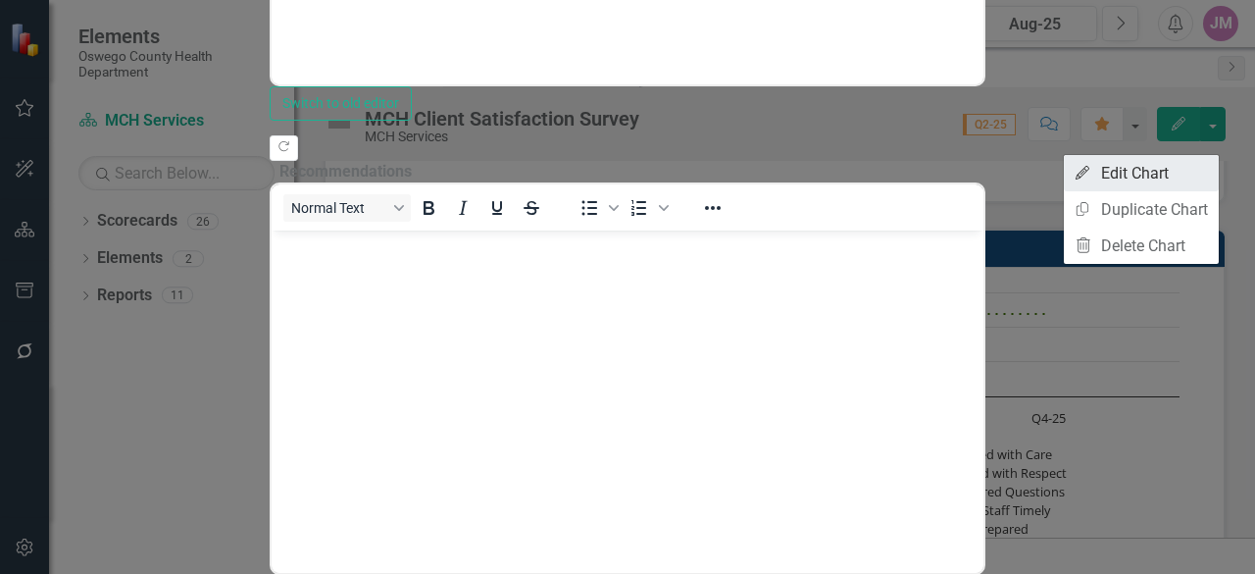
click at [1172, 181] on link "Edit Edit Chart" at bounding box center [1141, 173] width 155 height 36
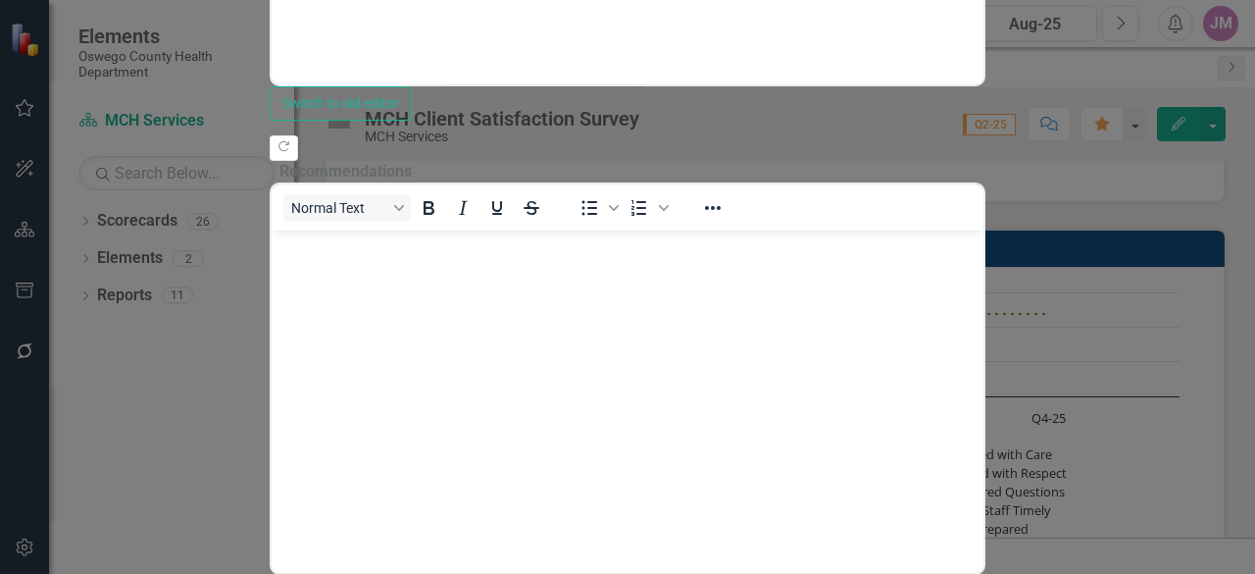
click at [270, 494] on div "Measure Measure MCH Client Satisfaction Survey Help Maximize Close Update Field…" at bounding box center [628, 287] width 717 height 1898
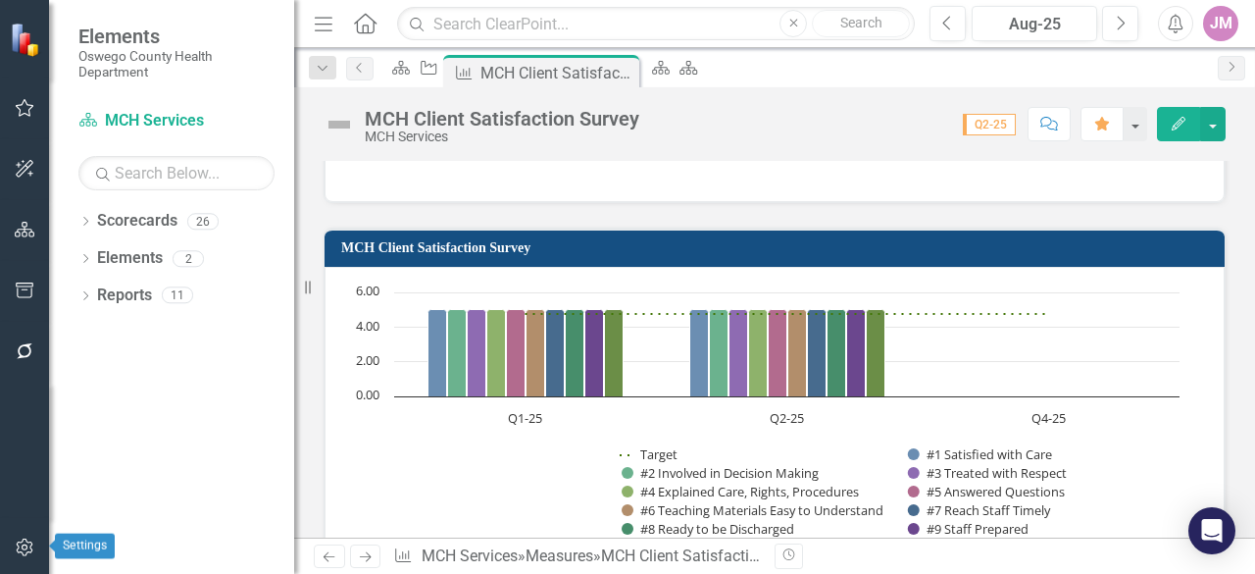
click at [27, 540] on icon "button" at bounding box center [25, 547] width 21 height 16
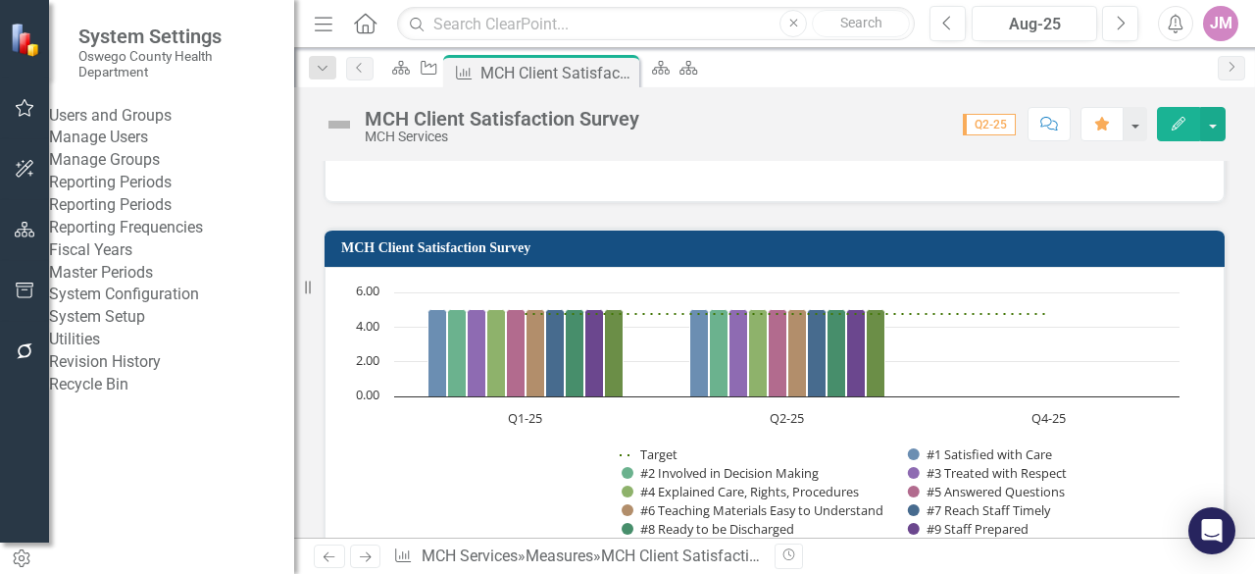
click at [116, 217] on link "Reporting Periods" at bounding box center [171, 205] width 245 height 23
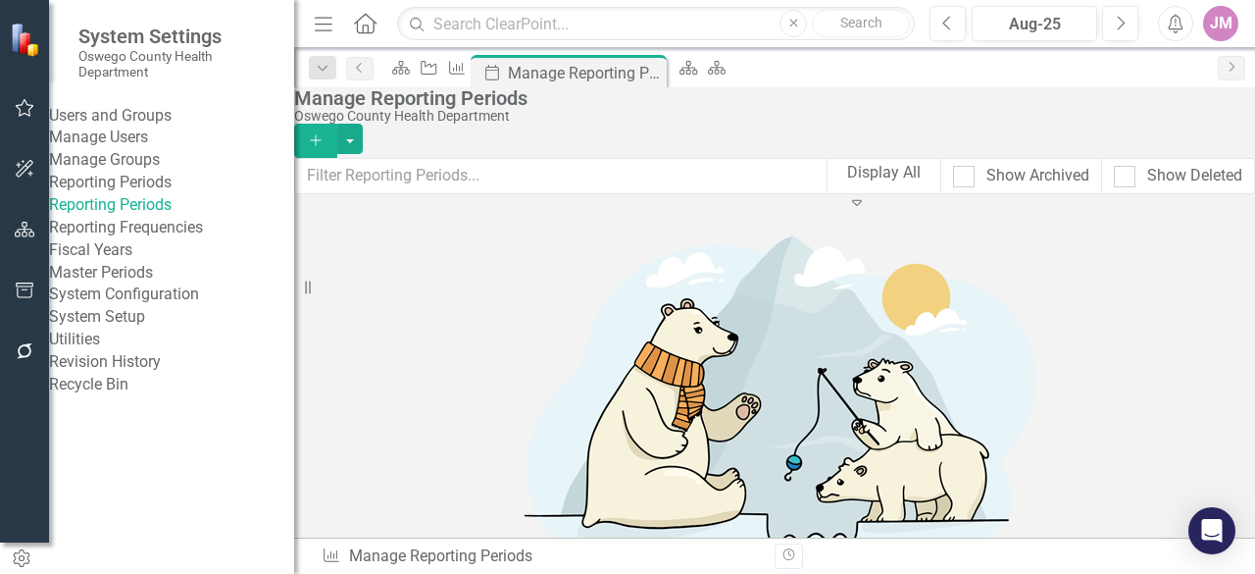
click at [867, 194] on icon "Expand" at bounding box center [857, 202] width 20 height 16
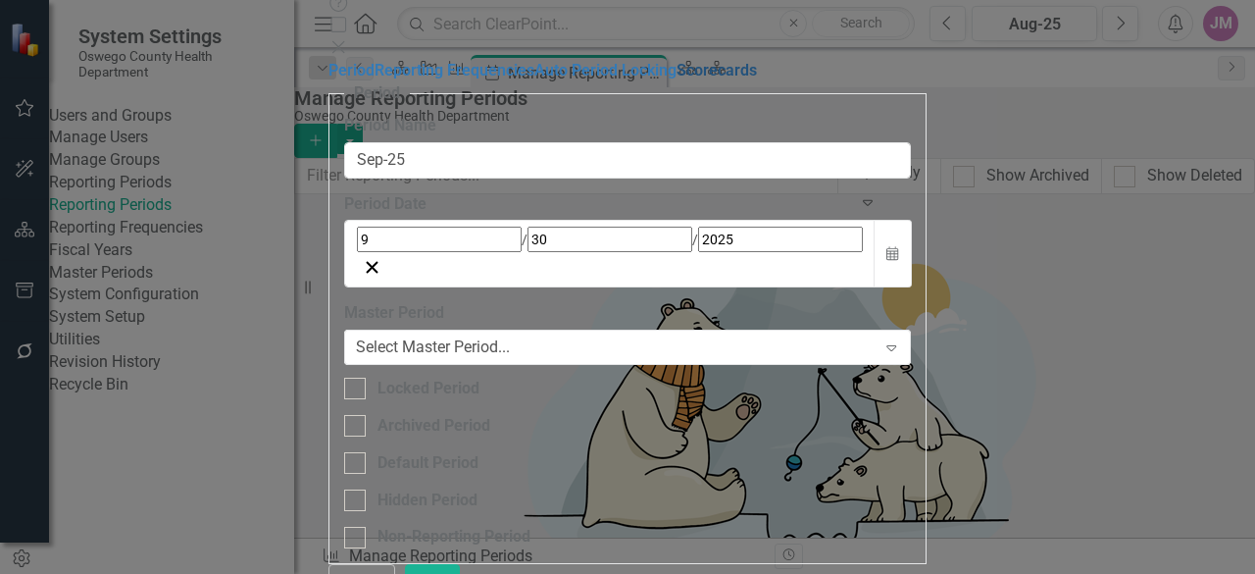
click at [677, 79] on link "Scorecards" at bounding box center [717, 70] width 80 height 19
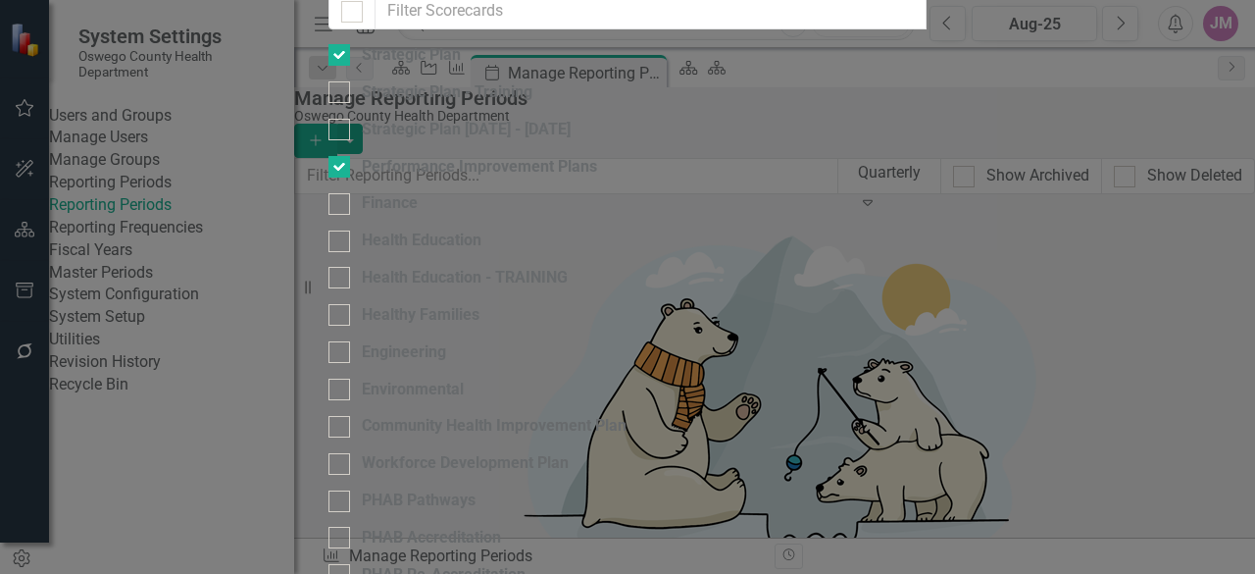
scroll to position [731, 0]
checkbox input "true"
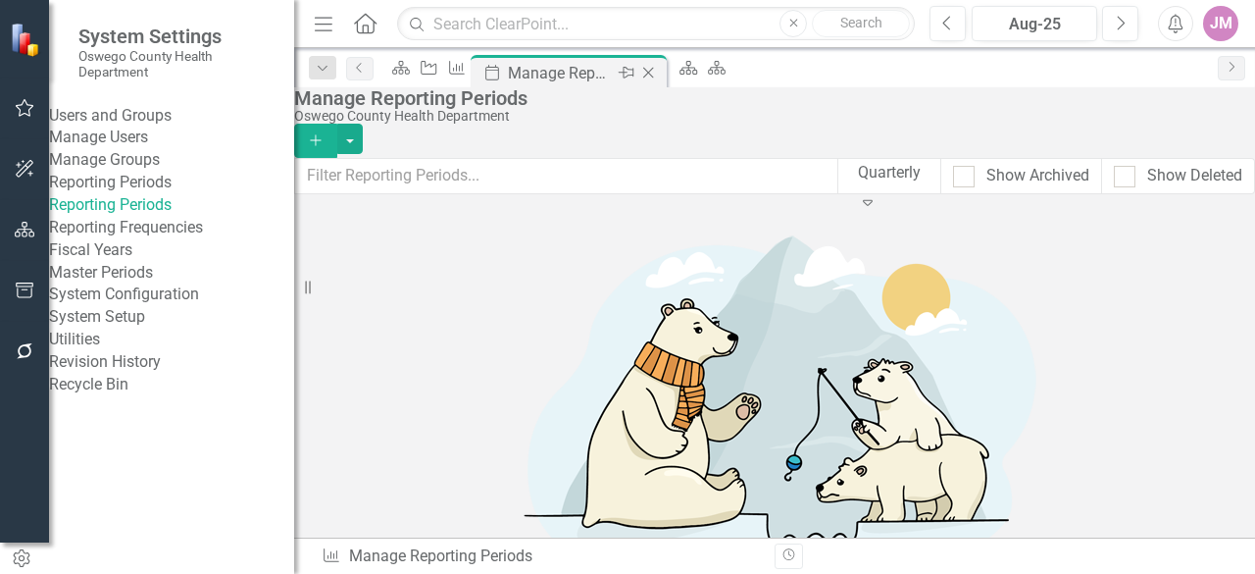
click at [658, 70] on icon "Close" at bounding box center [649, 73] width 20 height 16
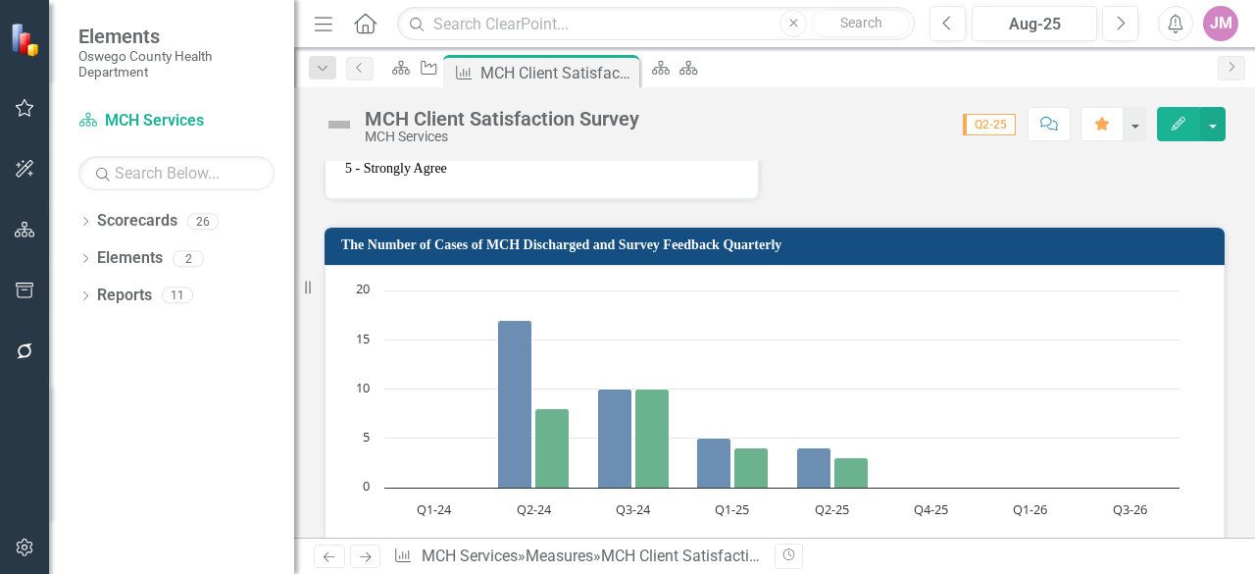
scroll to position [1152, 0]
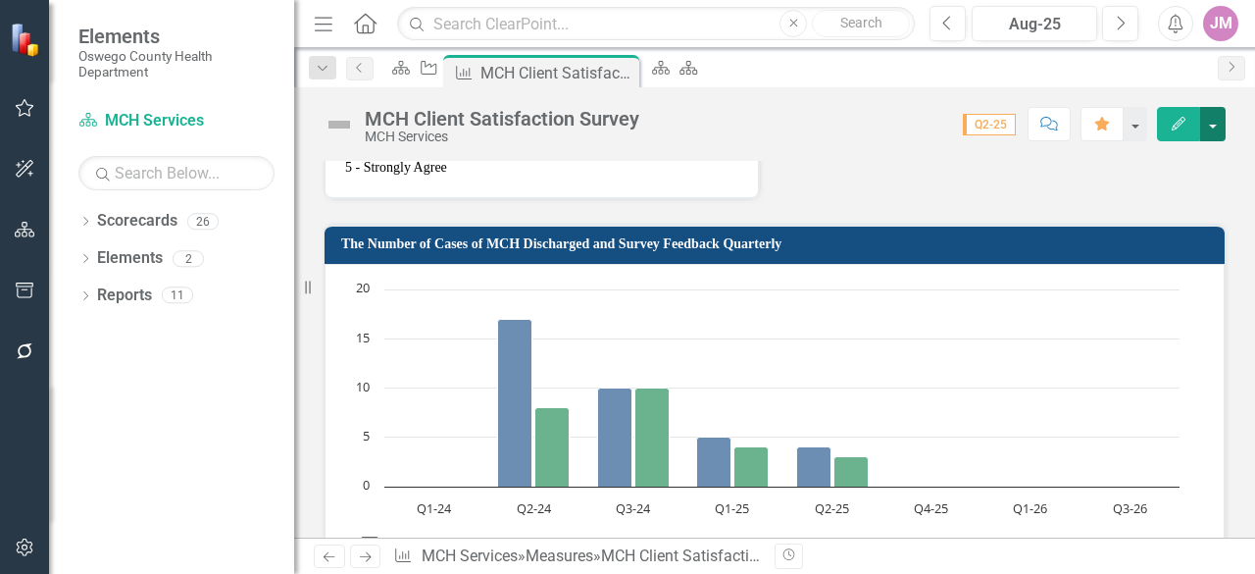
click at [1212, 118] on button "button" at bounding box center [1214, 124] width 26 height 34
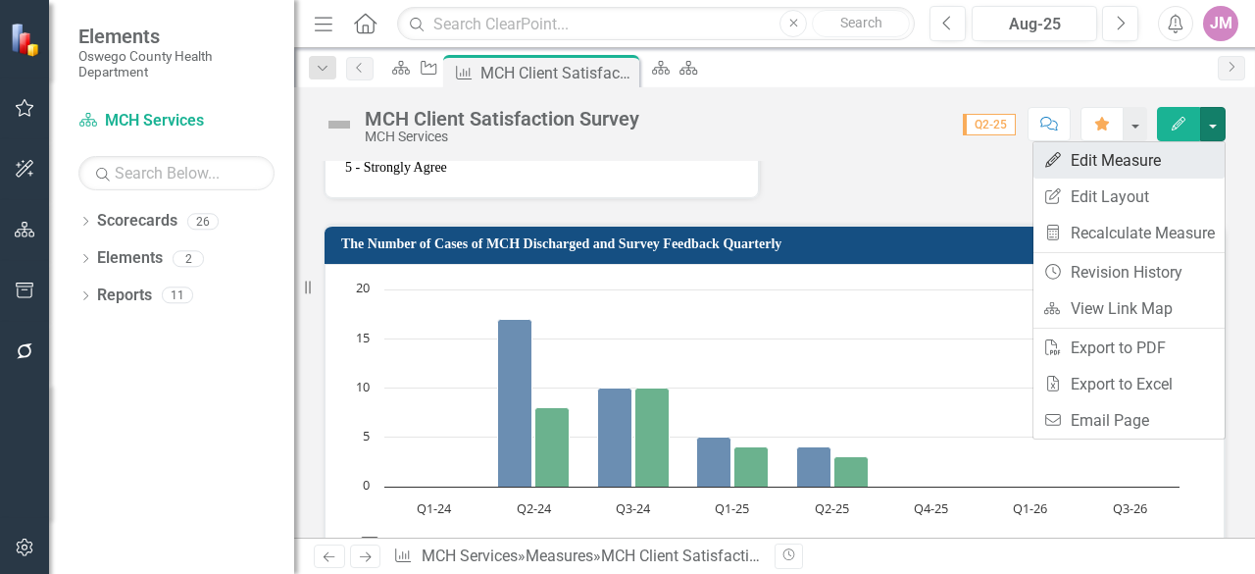
click at [1102, 158] on link "Edit Edit Measure" at bounding box center [1129, 160] width 191 height 36
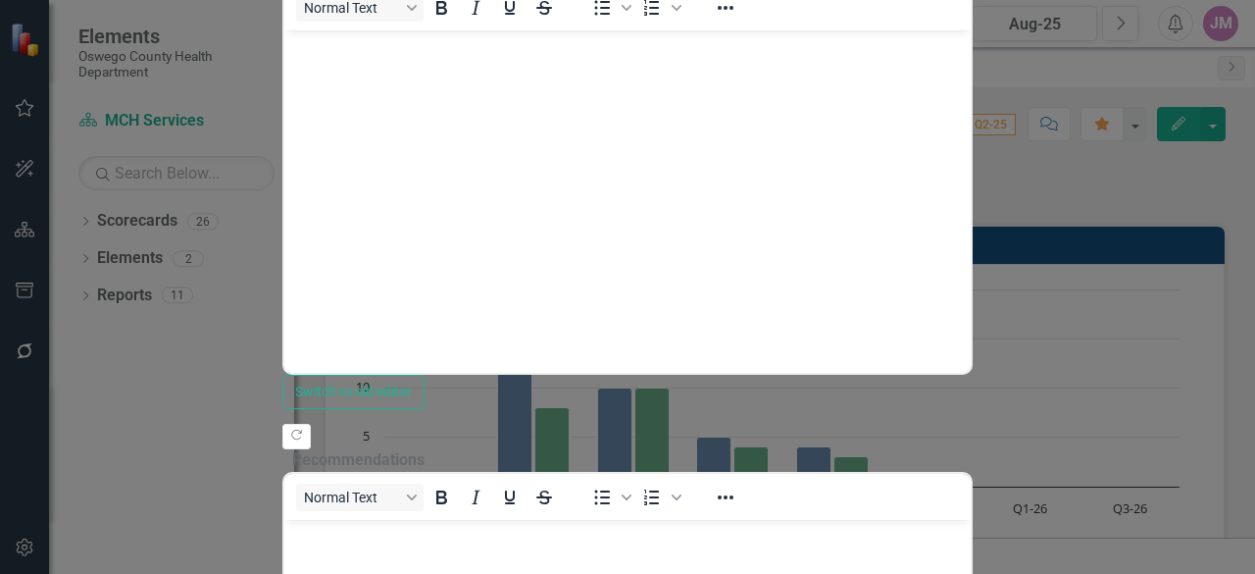
scroll to position [0, 0]
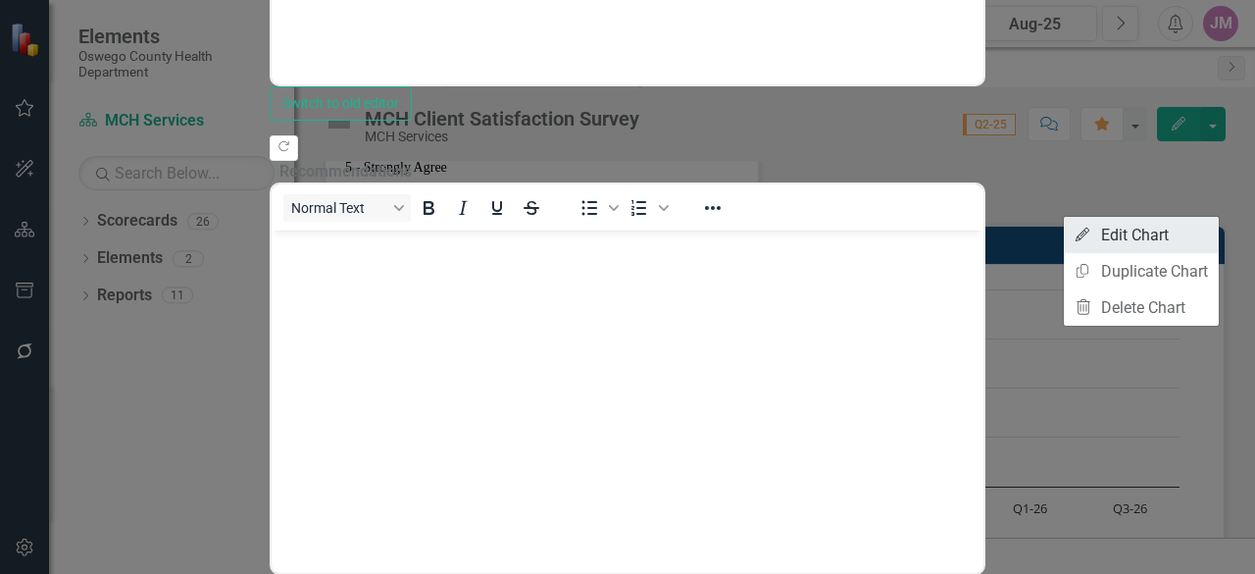
click at [1147, 248] on link "Edit Edit Chart" at bounding box center [1141, 235] width 155 height 36
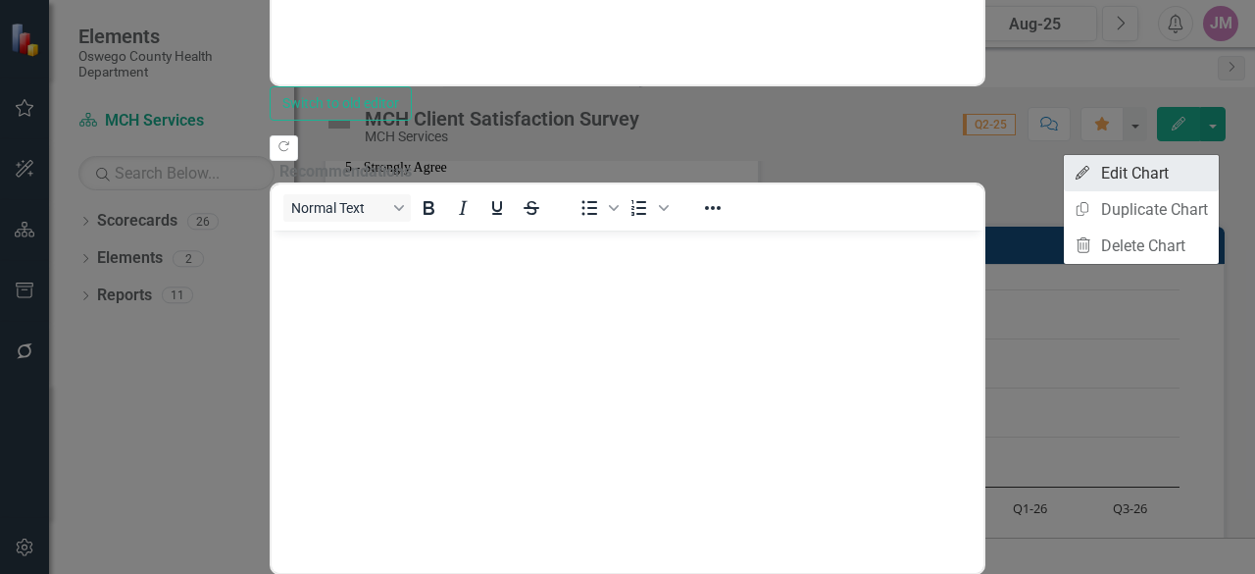
click at [1140, 176] on link "Edit Edit Chart" at bounding box center [1141, 173] width 155 height 36
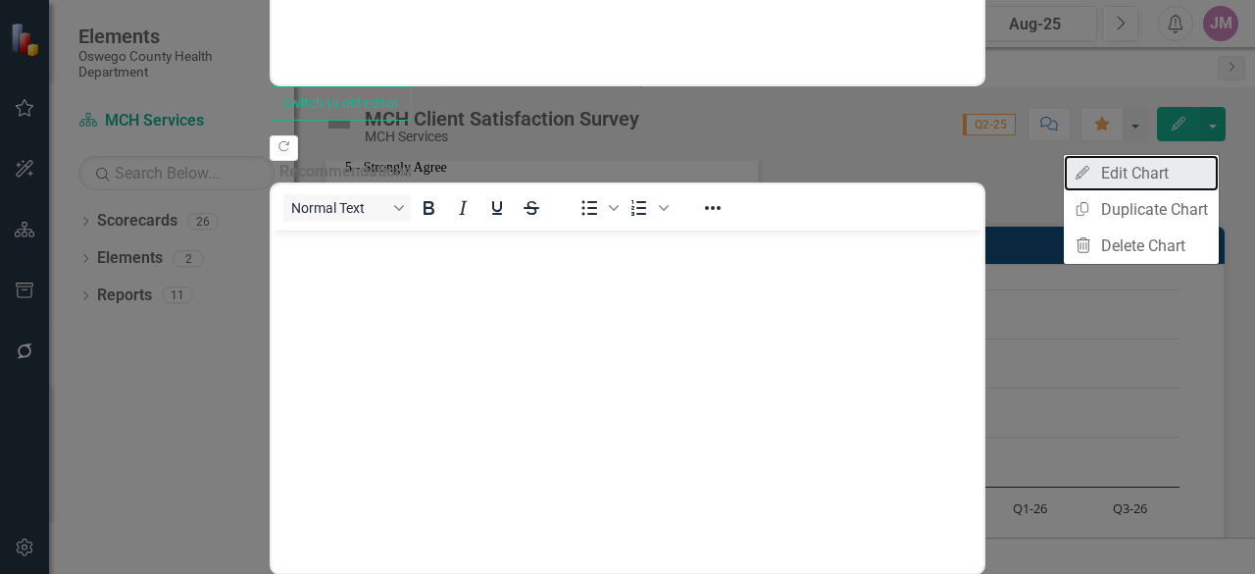
click at [1147, 175] on link "Edit Edit Chart" at bounding box center [1141, 173] width 155 height 36
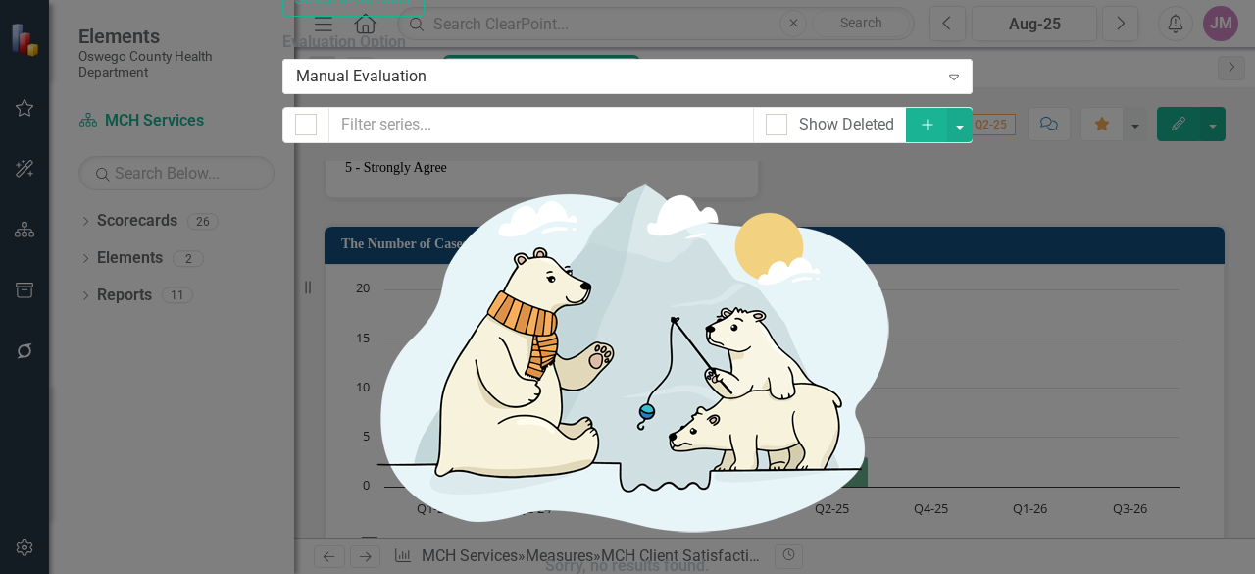
scroll to position [482, 0]
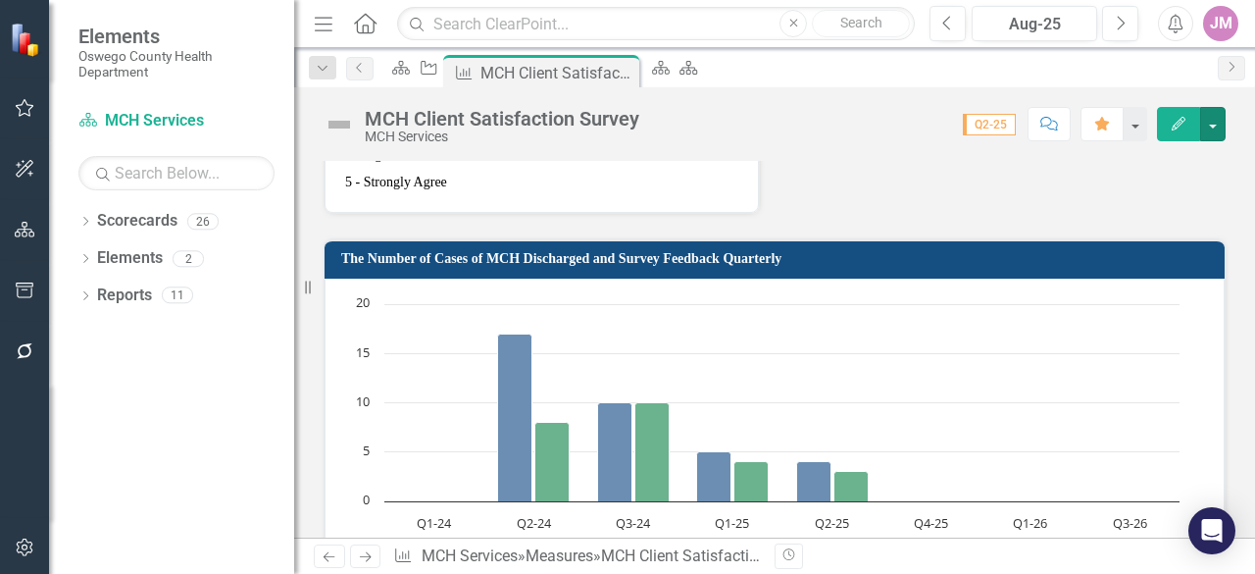
scroll to position [1128, 0]
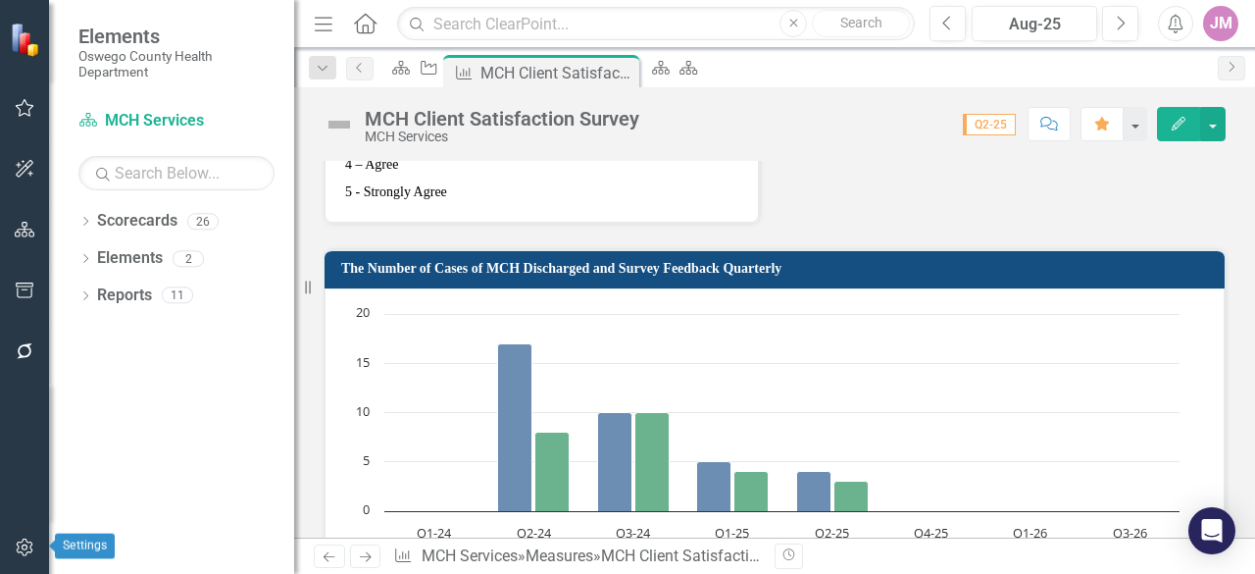
click at [39, 559] on button "button" at bounding box center [25, 548] width 44 height 41
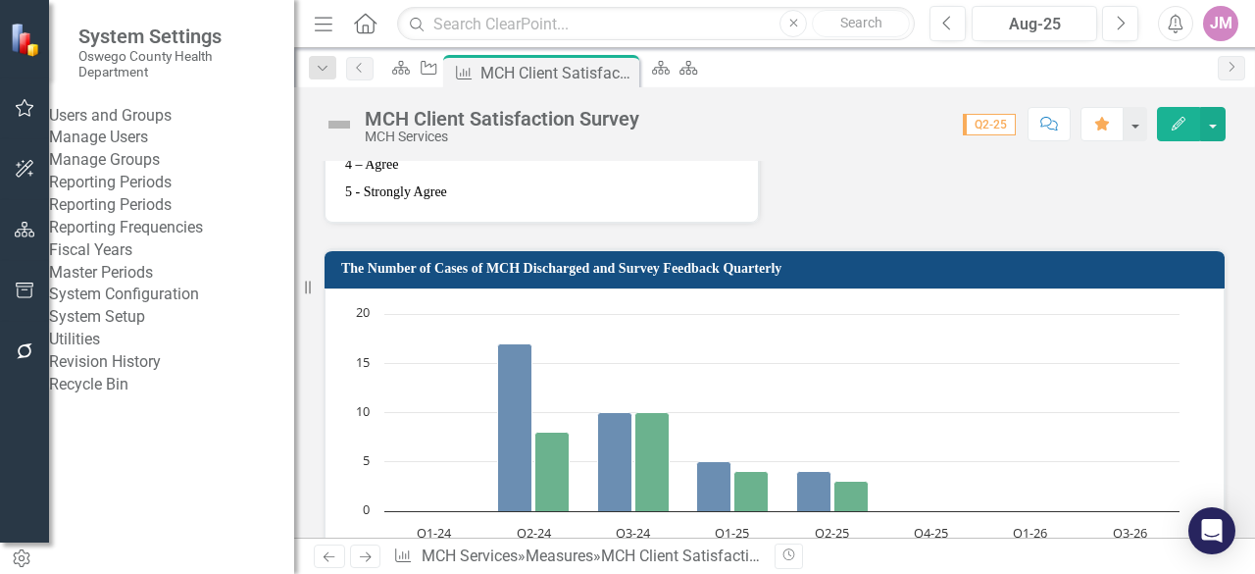
scroll to position [25, 0]
click at [112, 217] on link "Reporting Periods" at bounding box center [171, 205] width 245 height 23
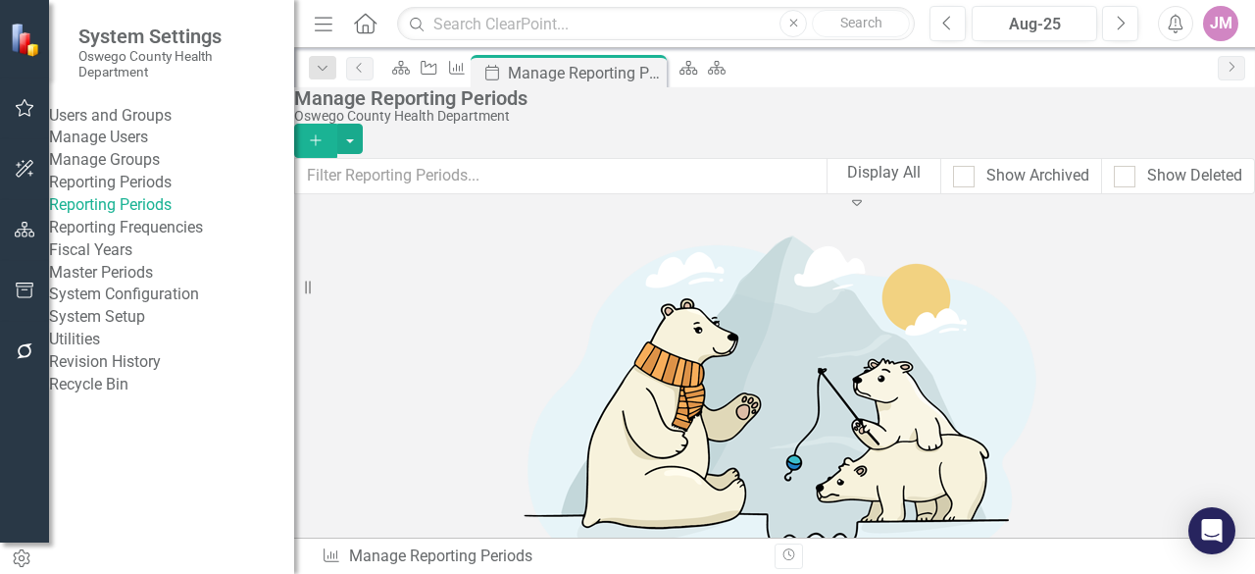
click at [913, 170] on div "Display All Expand Show Archived Show Deleted" at bounding box center [1041, 176] width 429 height 36
click at [875, 186] on div "Expand" at bounding box center [857, 201] width 35 height 31
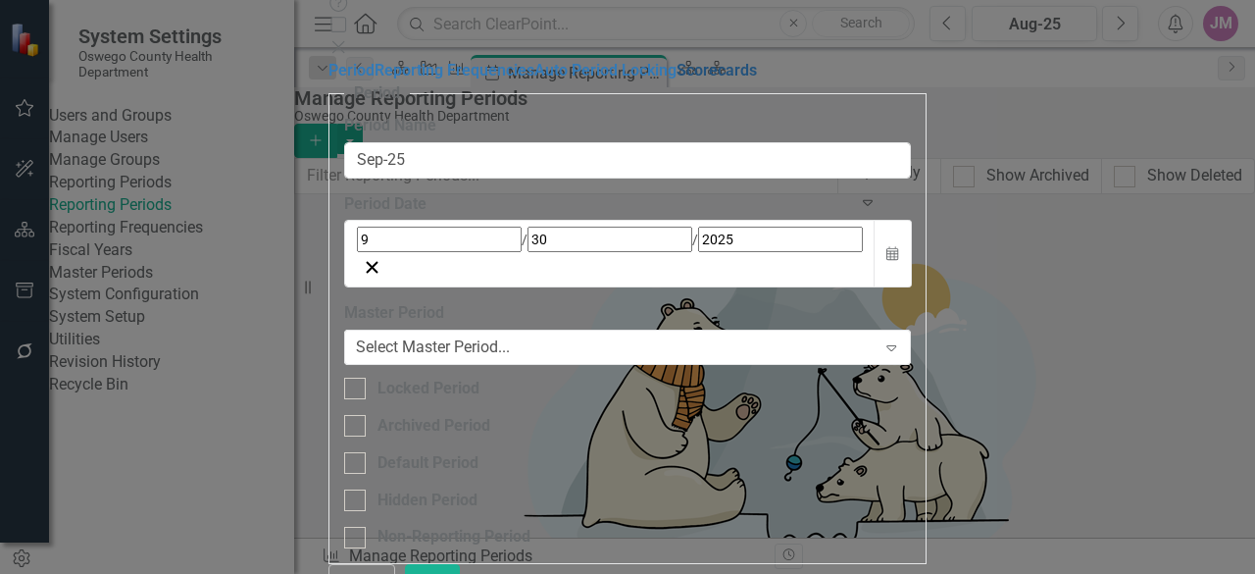
click at [677, 79] on link "Scorecards" at bounding box center [717, 70] width 80 height 19
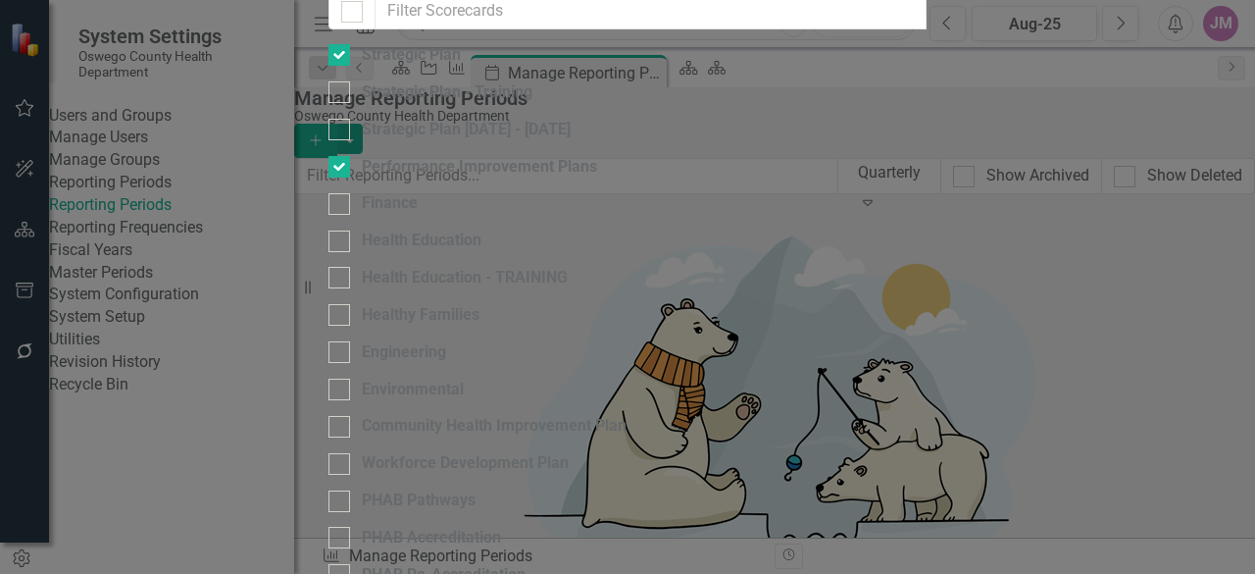
scroll to position [706, 0]
checkbox input "true"
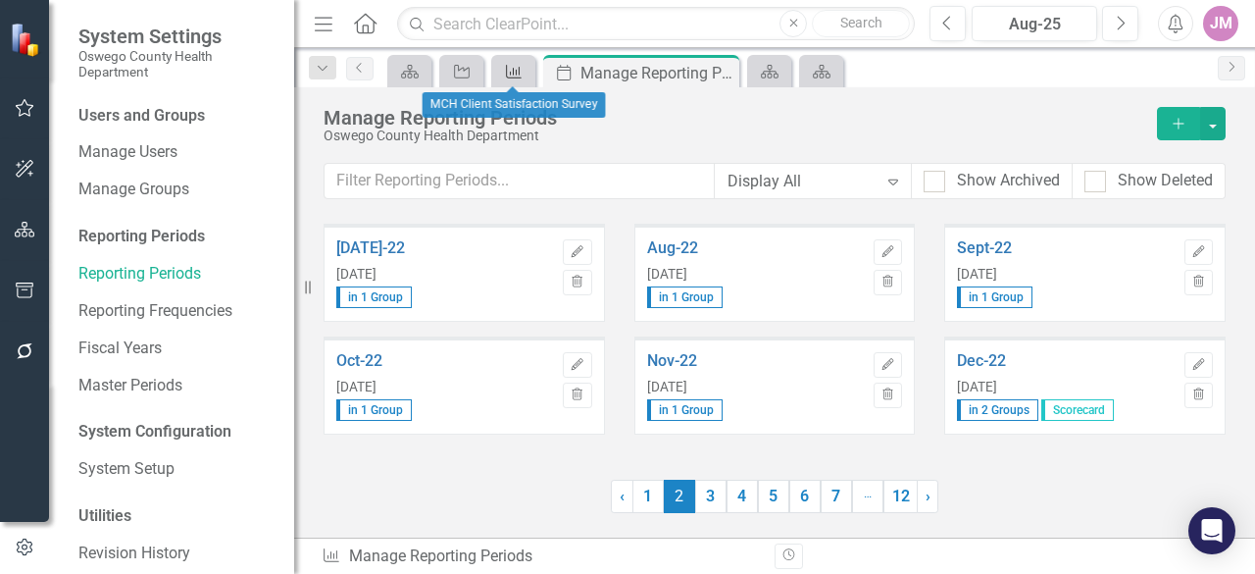
click at [518, 63] on div "Measure" at bounding box center [509, 71] width 27 height 25
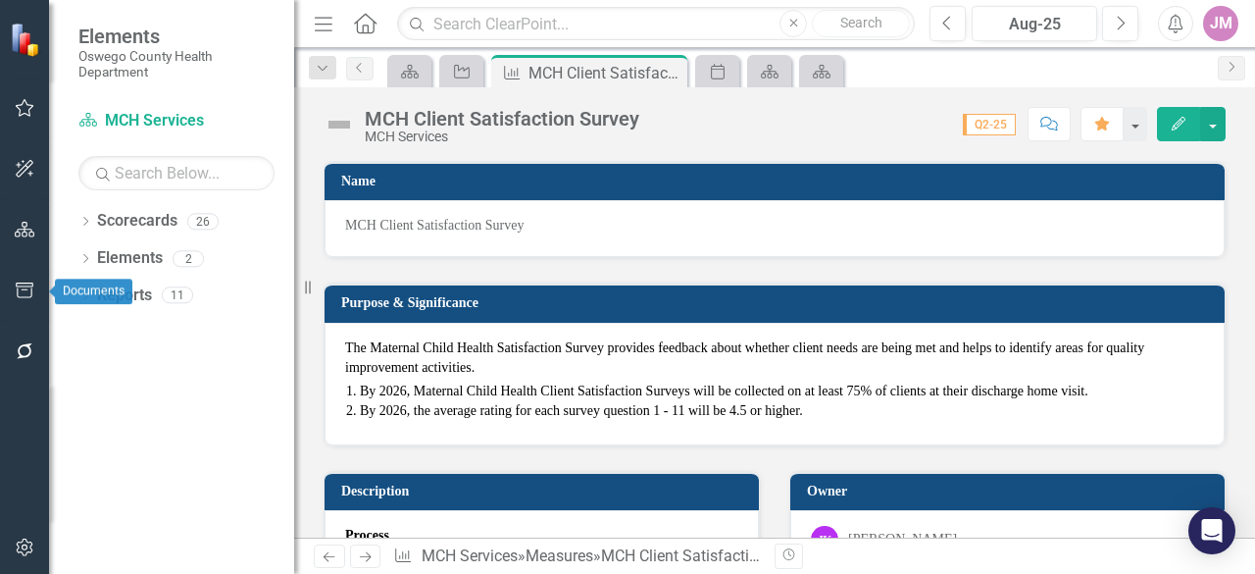
click at [25, 285] on icon "button" at bounding box center [25, 290] width 21 height 16
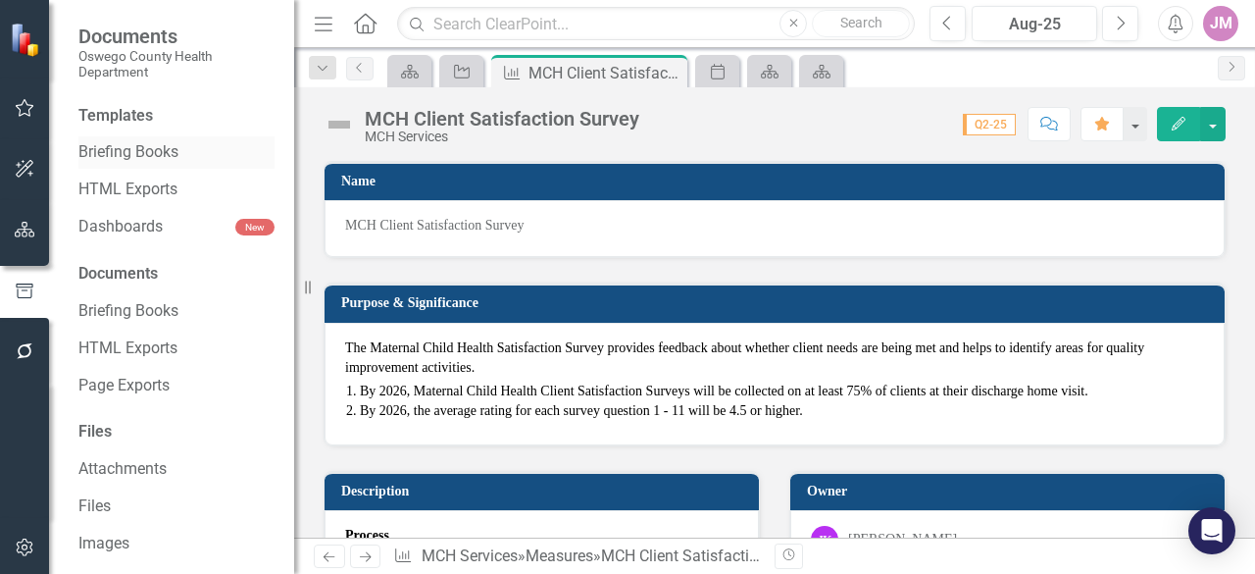
click at [138, 152] on link "Briefing Books" at bounding box center [176, 152] width 196 height 23
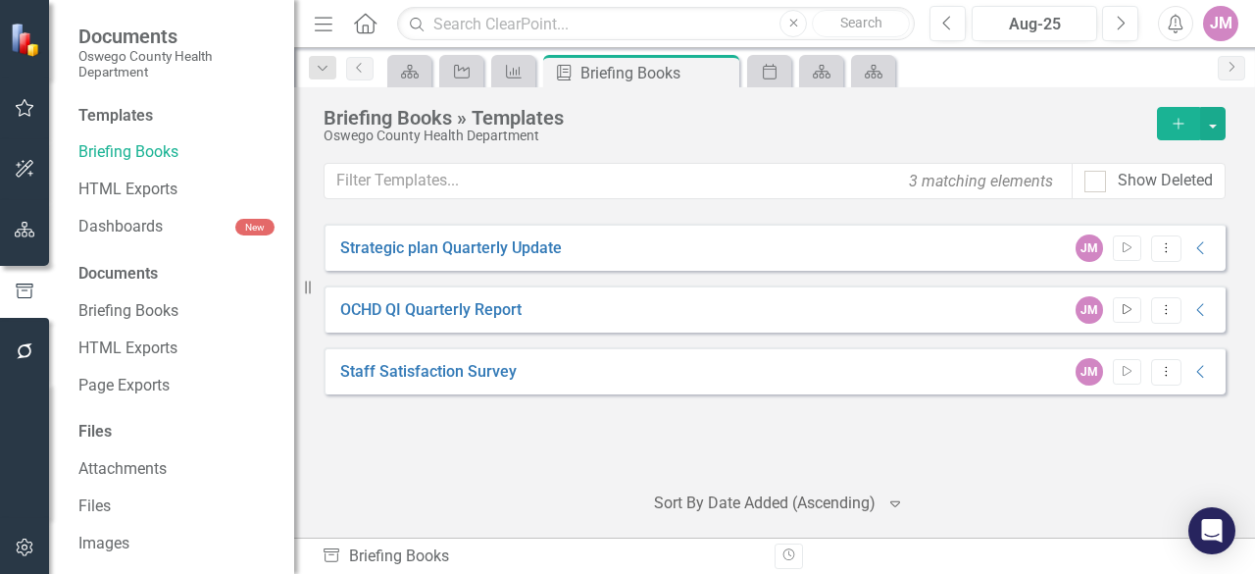
click at [1125, 311] on icon "Start" at bounding box center [1127, 310] width 15 height 12
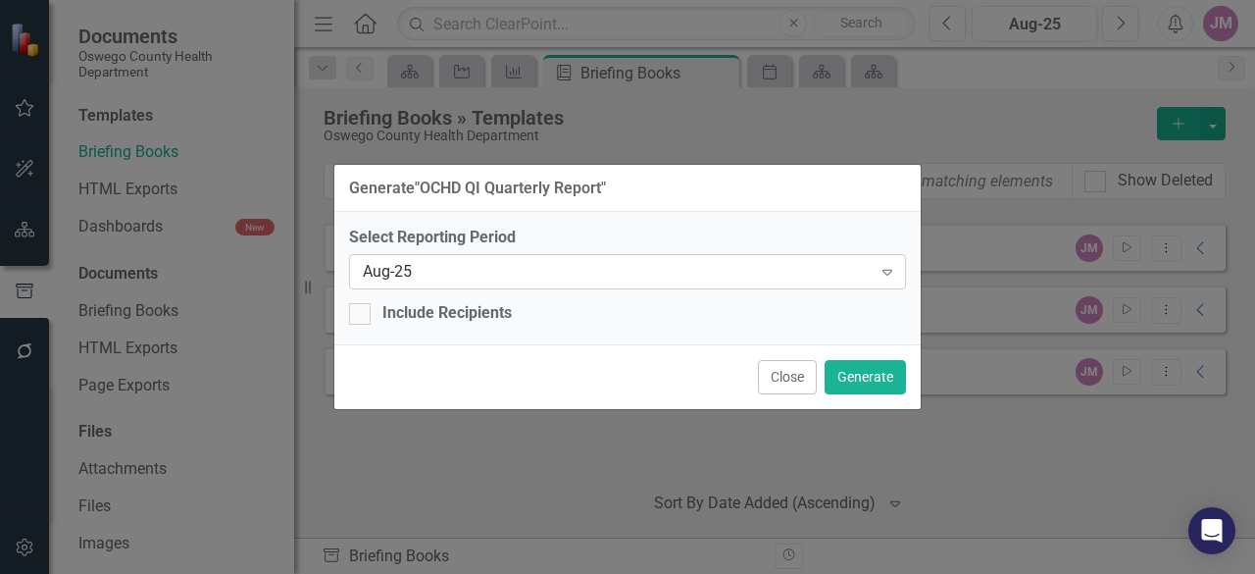
click at [897, 276] on div "Expand" at bounding box center [887, 271] width 35 height 31
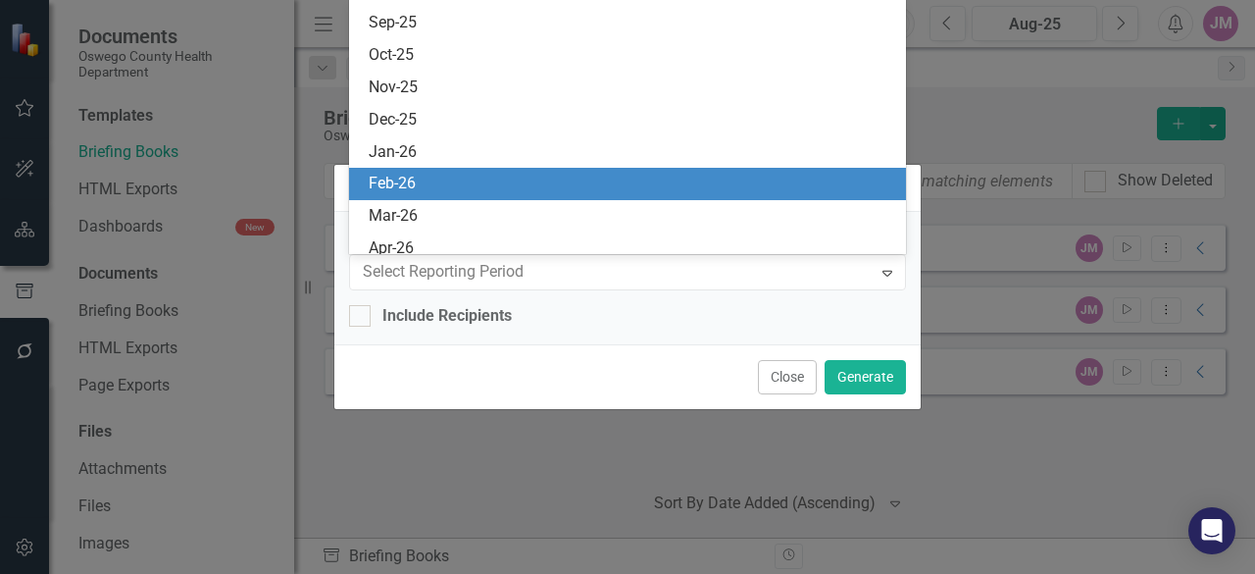
scroll to position [1336, 0]
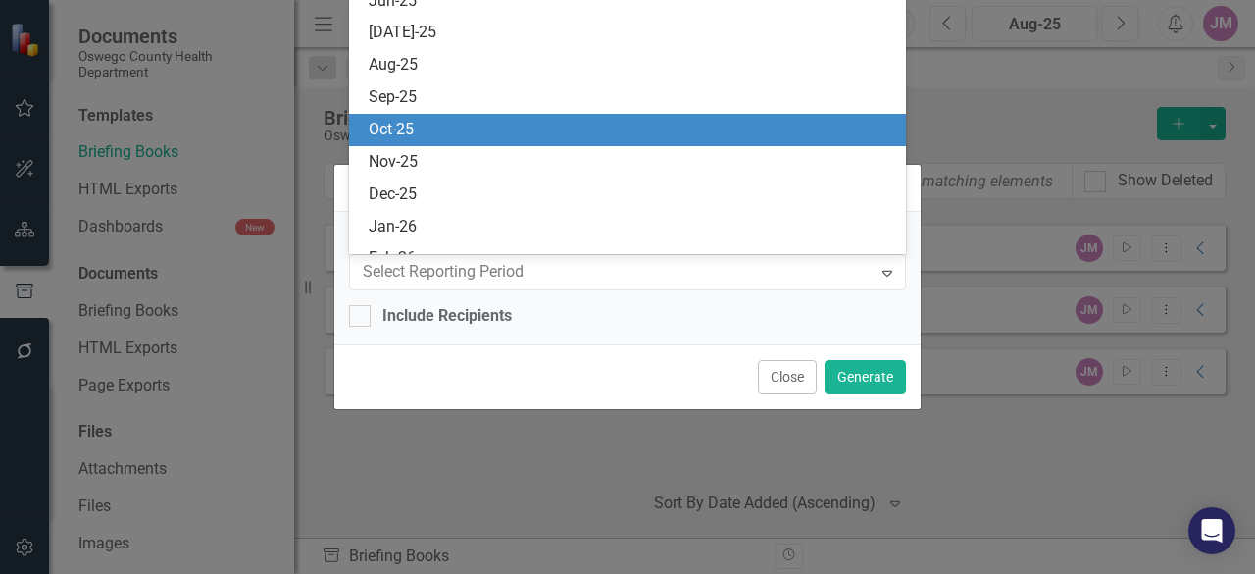
click at [468, 133] on div "Oct-25" at bounding box center [632, 130] width 526 height 23
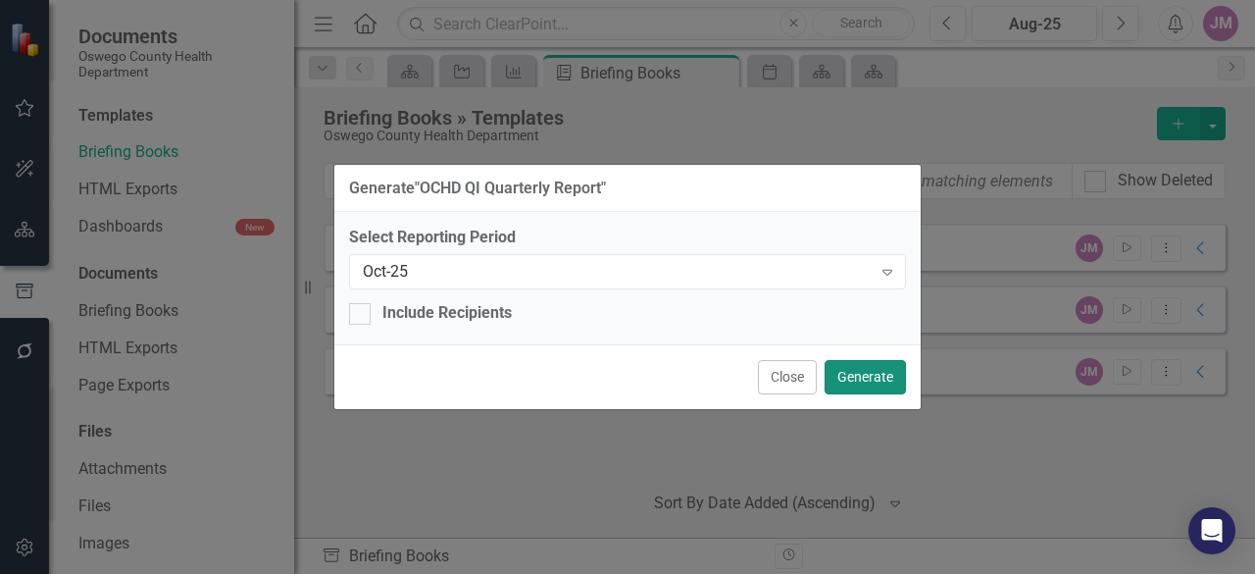
click at [865, 376] on button "Generate" at bounding box center [865, 377] width 81 height 34
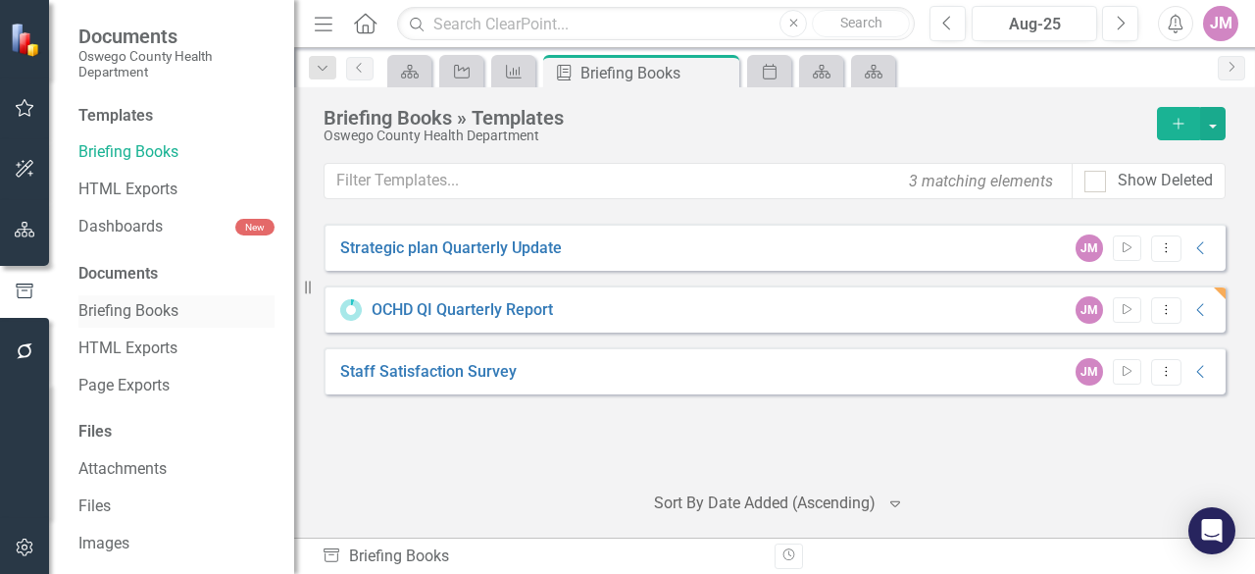
click at [128, 308] on link "Briefing Books" at bounding box center [176, 311] width 196 height 23
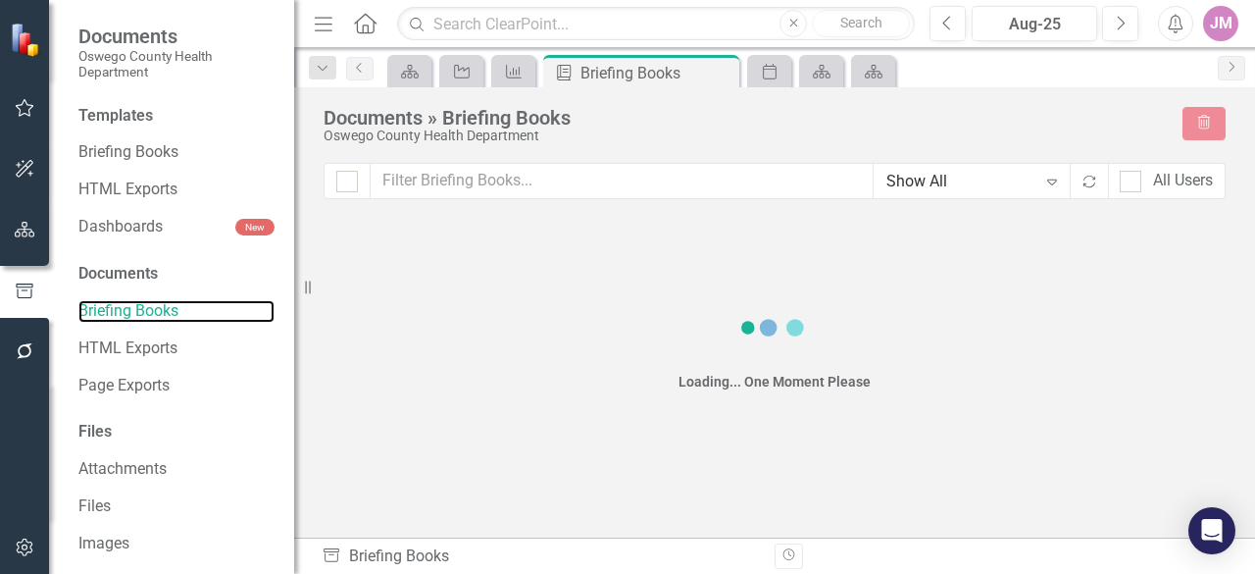
checkbox input "false"
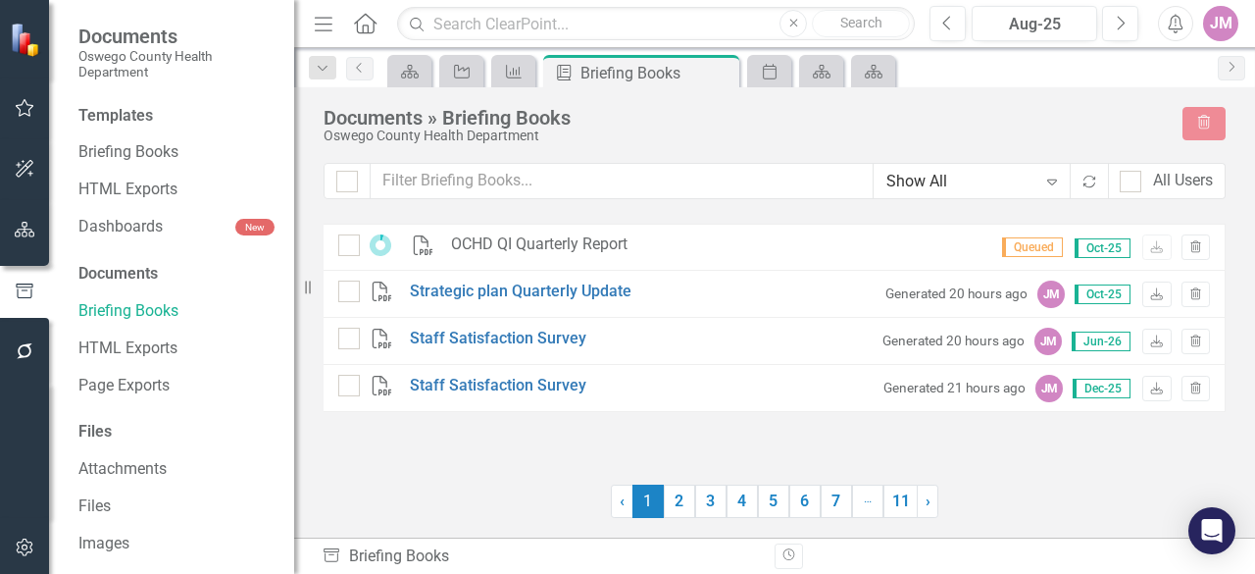
click at [594, 250] on div "OCHD QI Quarterly Report" at bounding box center [539, 244] width 177 height 23
click at [384, 243] on icon at bounding box center [381, 245] width 22 height 22
click at [21, 358] on icon "button" at bounding box center [25, 351] width 16 height 16
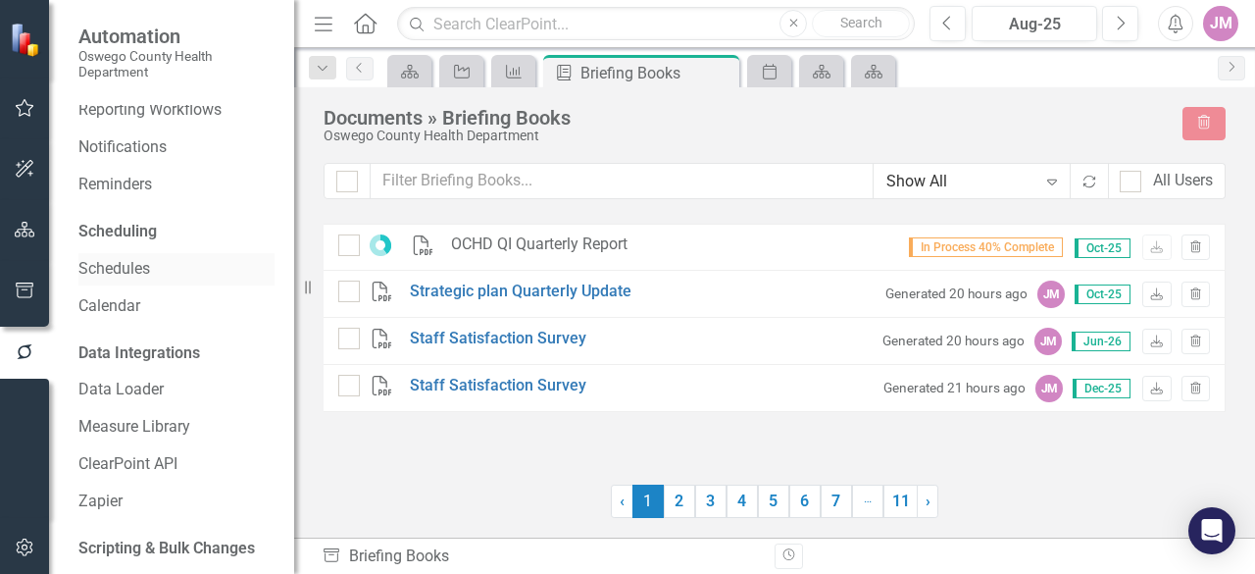
scroll to position [46, 0]
click at [131, 281] on link "Schedules" at bounding box center [176, 270] width 196 height 23
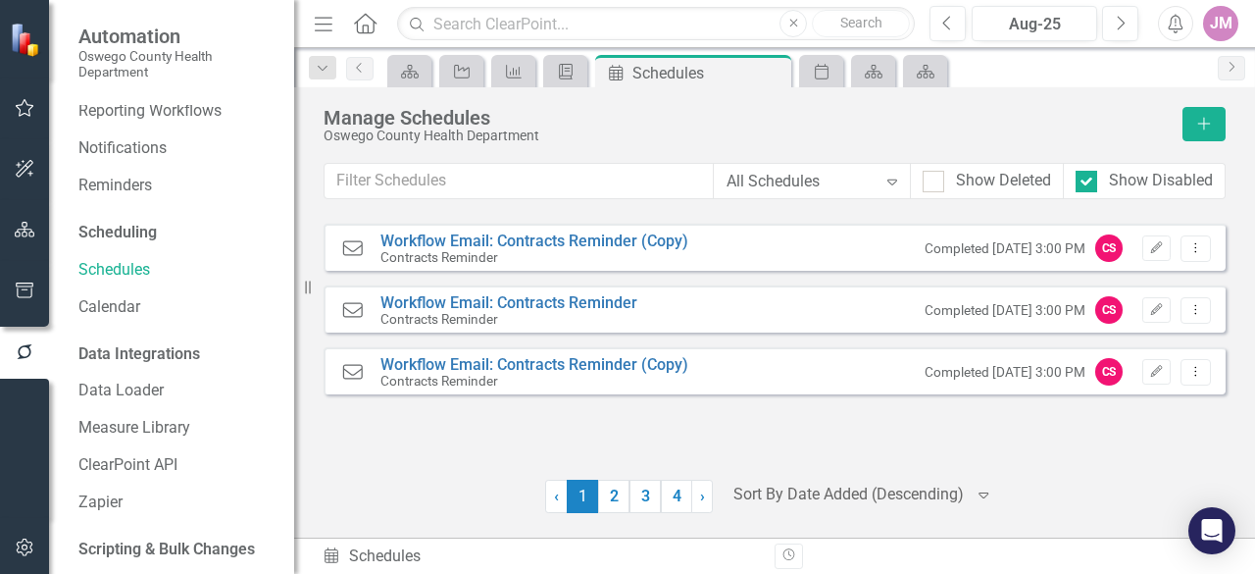
click at [133, 244] on div "Scheduling" at bounding box center [117, 233] width 78 height 23
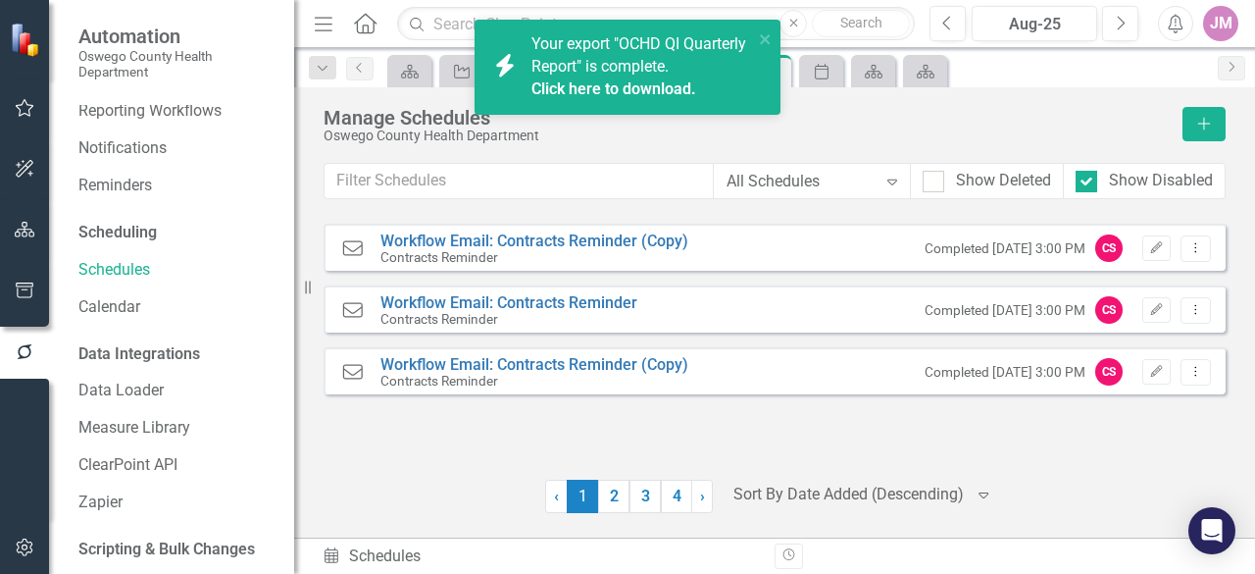
click at [555, 68] on span "Your export "OCHD QI Quarterly Report" is complete. Click here to download." at bounding box center [640, 67] width 217 height 67
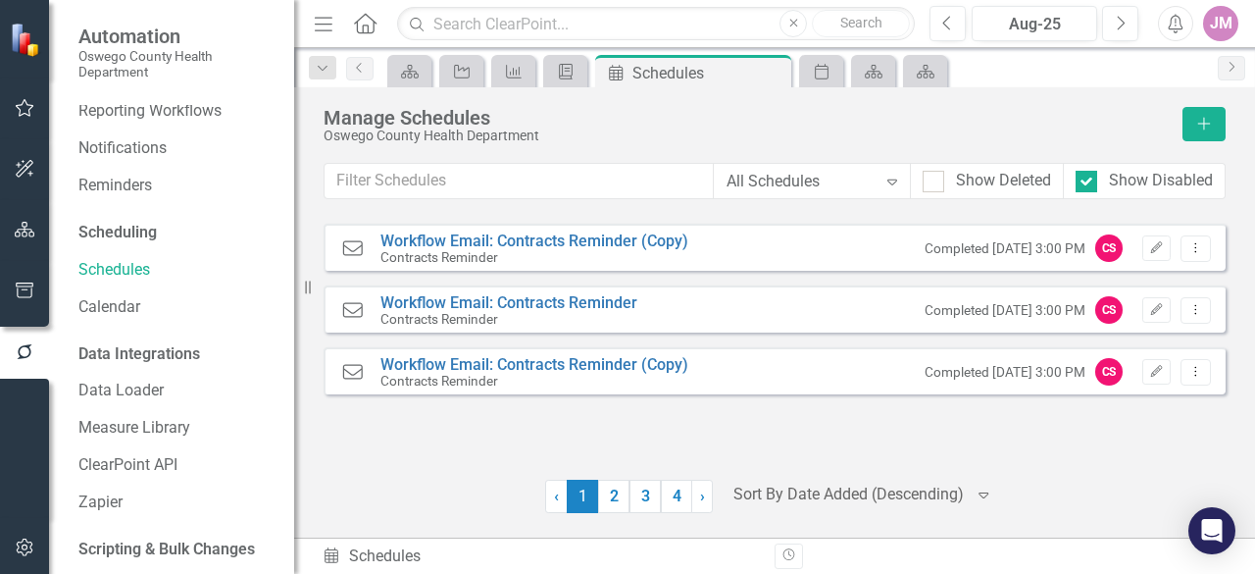
click at [17, 289] on icon "button" at bounding box center [25, 290] width 21 height 16
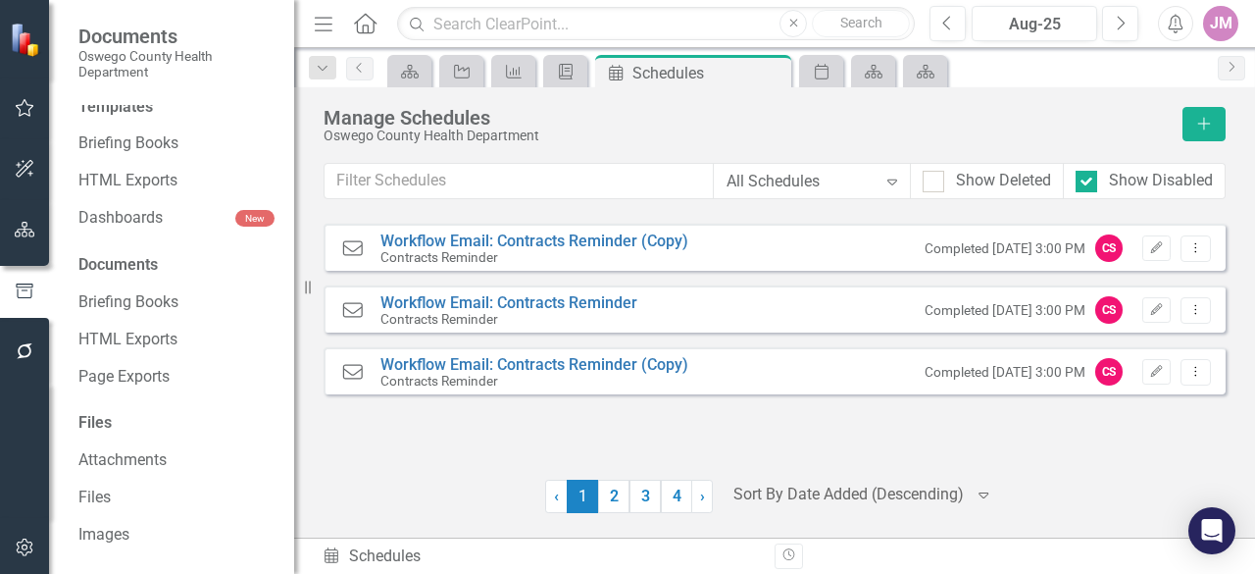
scroll to position [11, 0]
click at [117, 320] on div "Templates Briefing Books HTML Exports Dashboards New Documents Briefing Books H…" at bounding box center [171, 339] width 245 height 469
click at [124, 292] on link "Briefing Books" at bounding box center [176, 300] width 196 height 23
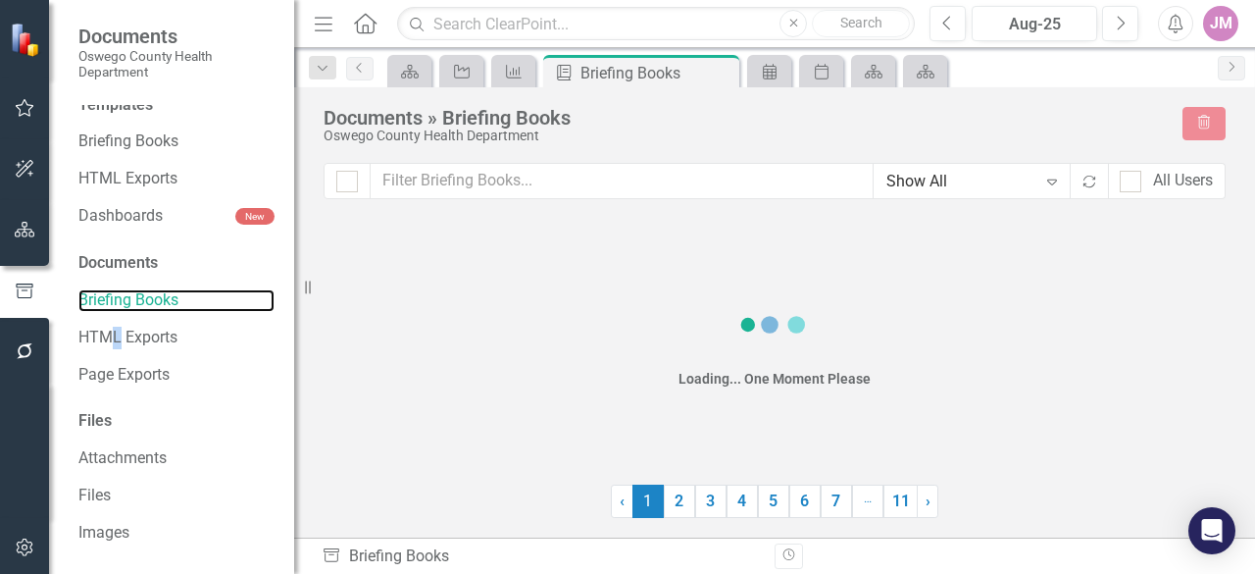
checkbox input "false"
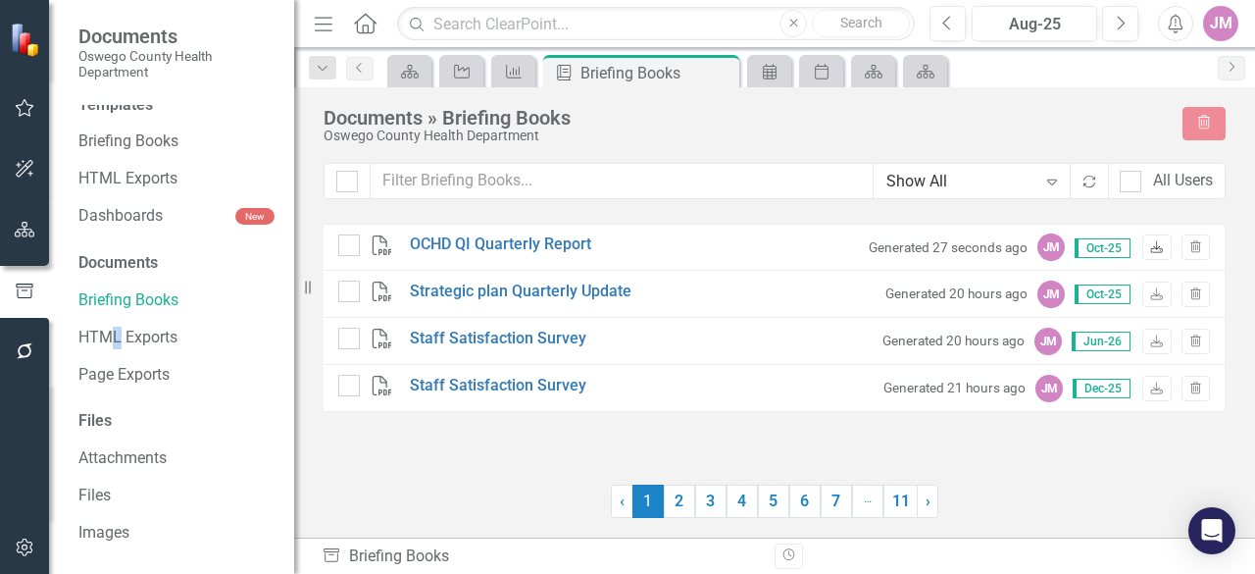
click at [1153, 249] on icon "Download" at bounding box center [1157, 248] width 15 height 12
click at [155, 138] on link "Briefing Books" at bounding box center [176, 141] width 196 height 23
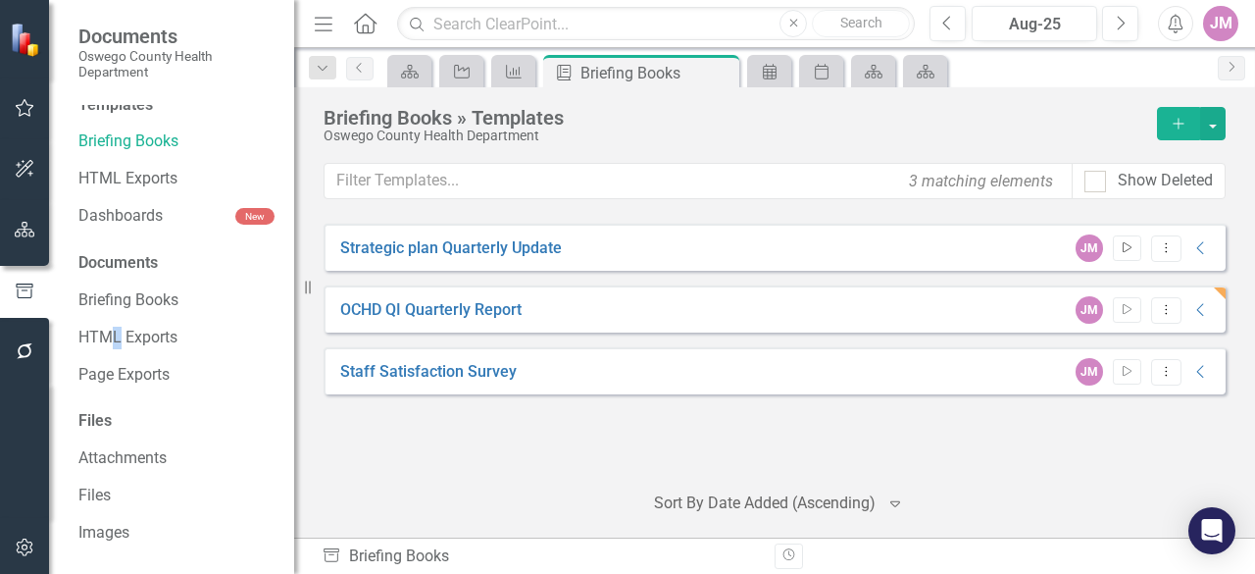
click at [1123, 257] on button "Start" at bounding box center [1127, 248] width 28 height 26
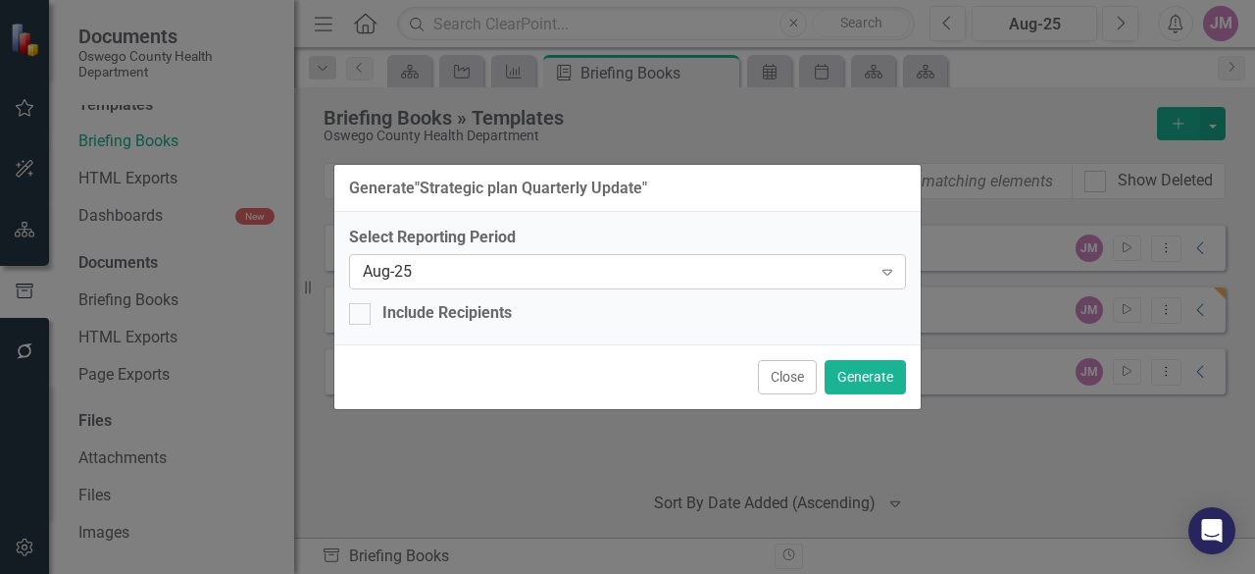
click at [834, 280] on div "Aug-25" at bounding box center [617, 272] width 509 height 23
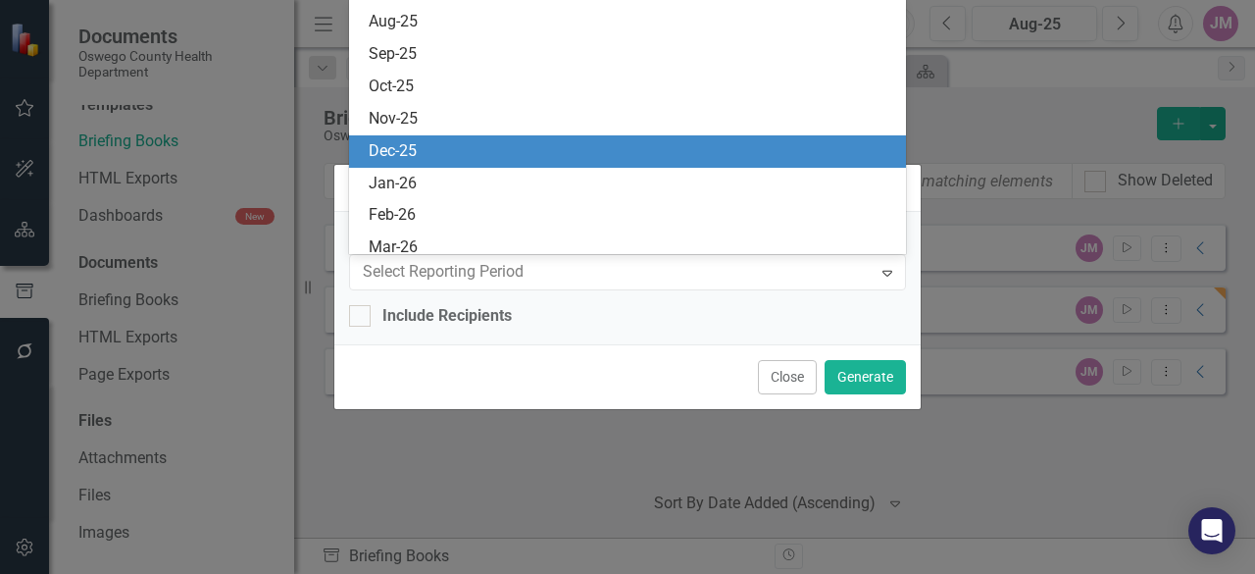
scroll to position [1385, 0]
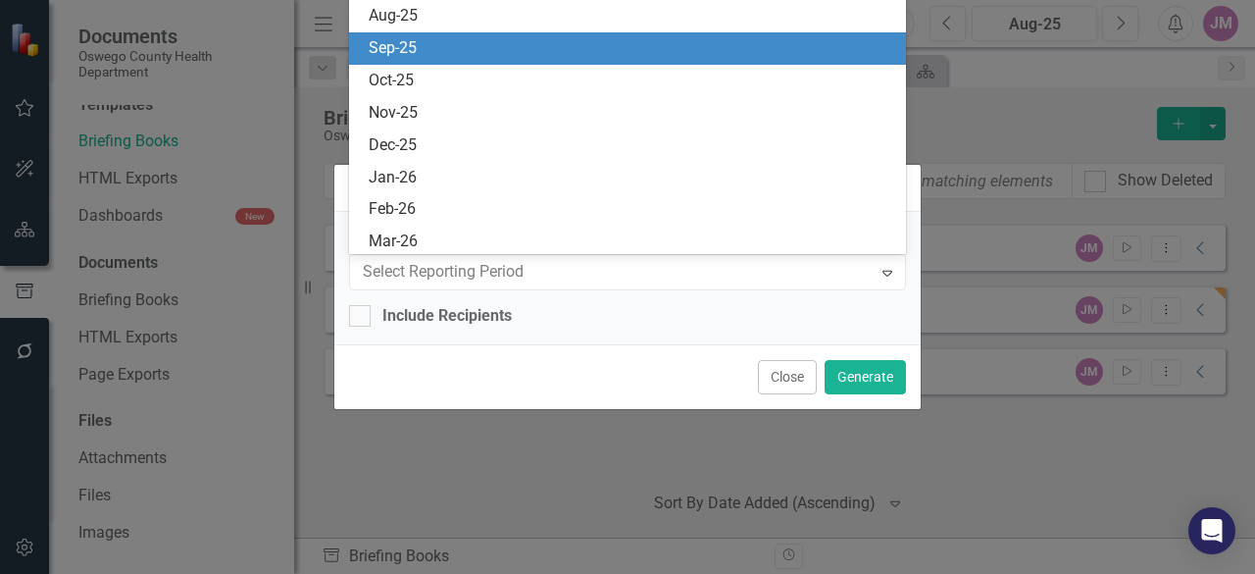
click at [450, 58] on div "Sep-25" at bounding box center [632, 48] width 526 height 23
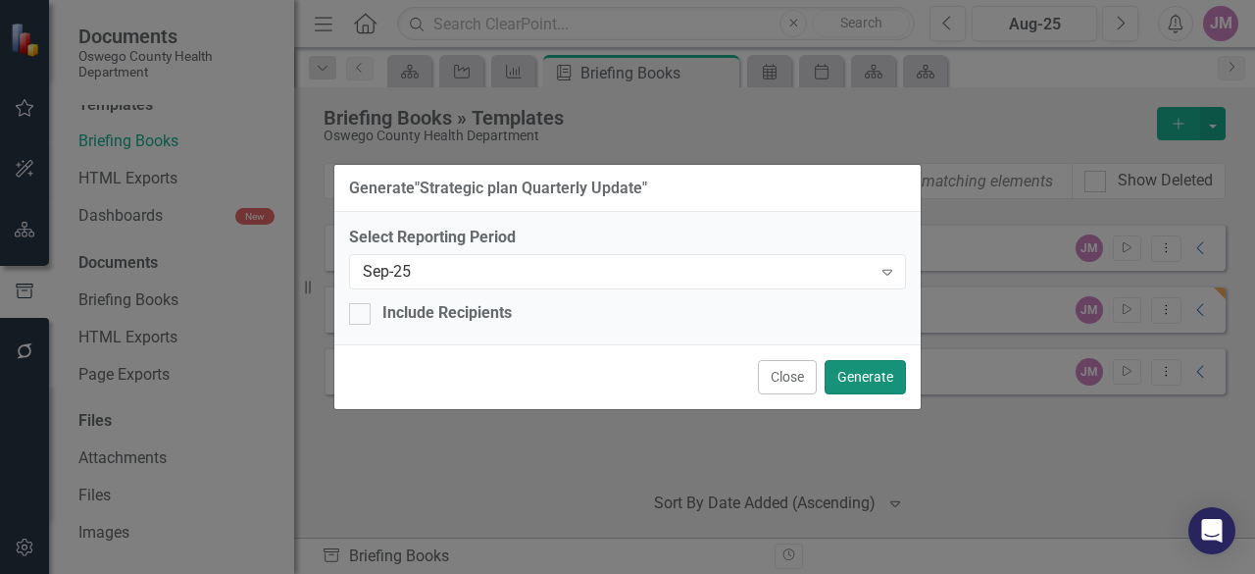
click at [876, 382] on button "Generate" at bounding box center [865, 377] width 81 height 34
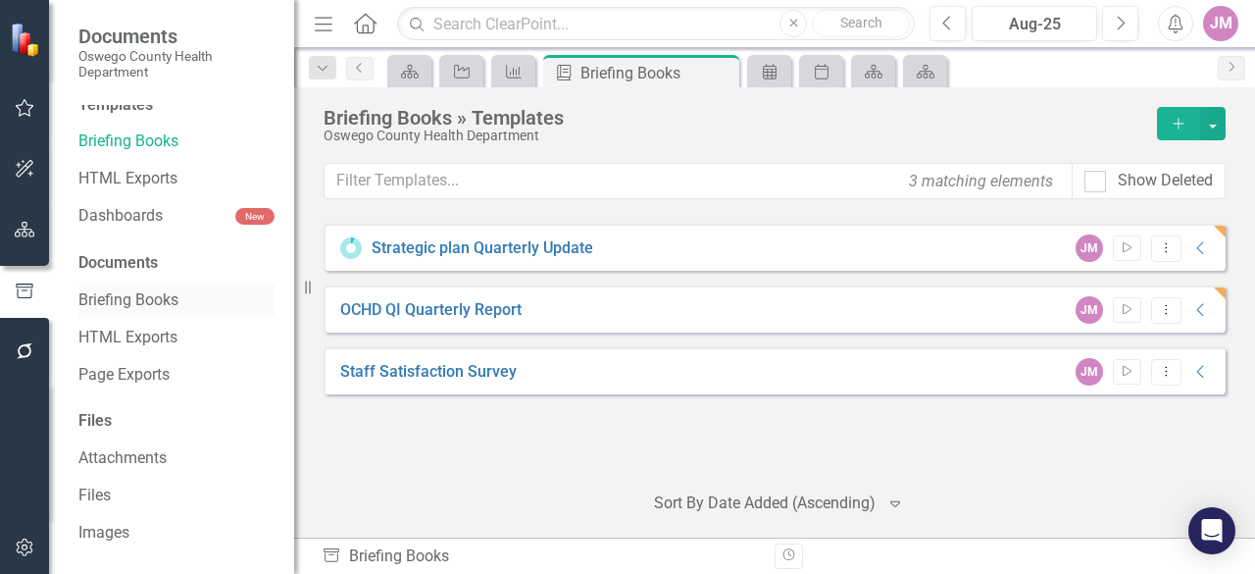
click at [169, 301] on link "Briefing Books" at bounding box center [176, 300] width 196 height 23
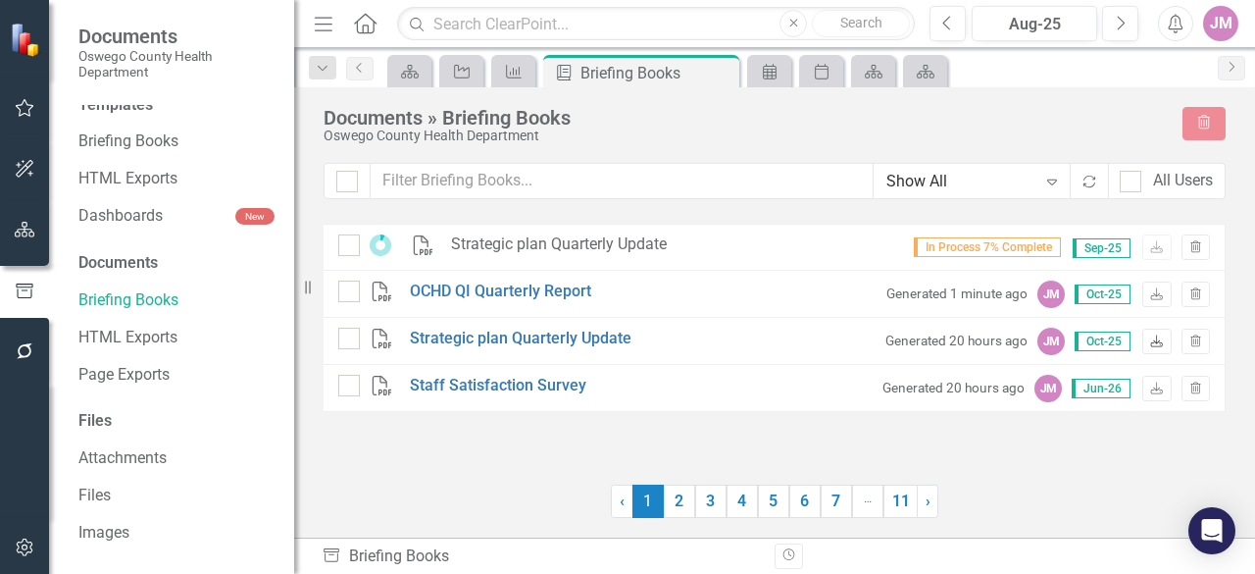
click at [1155, 344] on icon "Download" at bounding box center [1157, 342] width 15 height 12
